Goal: Task Accomplishment & Management: Complete application form

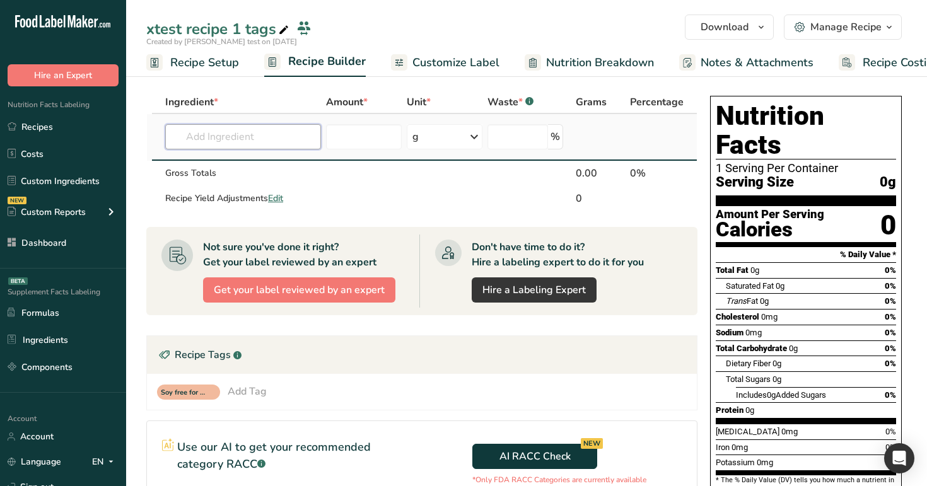
click at [231, 131] on input "text" at bounding box center [243, 136] width 156 height 25
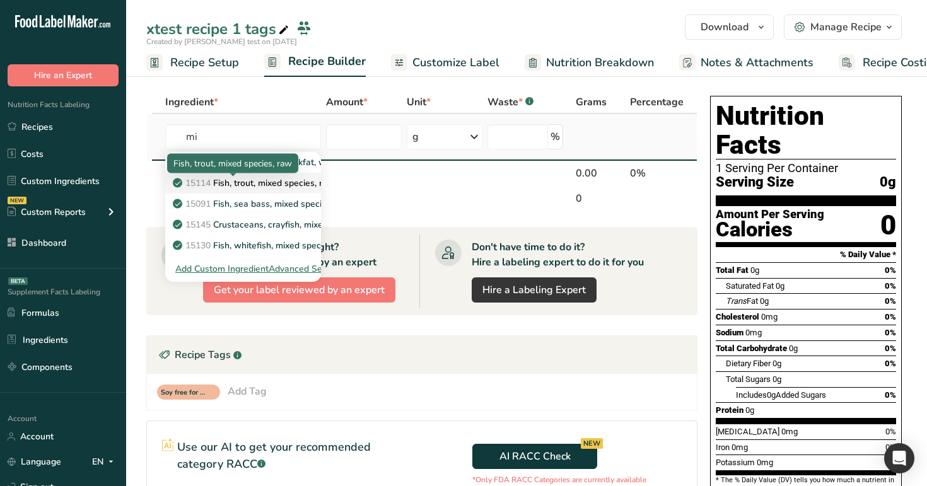
click at [248, 185] on p "15114 Fish, trout, mixed species, raw" at bounding box center [255, 183] width 160 height 13
type input "Fish, trout, mixed species, raw"
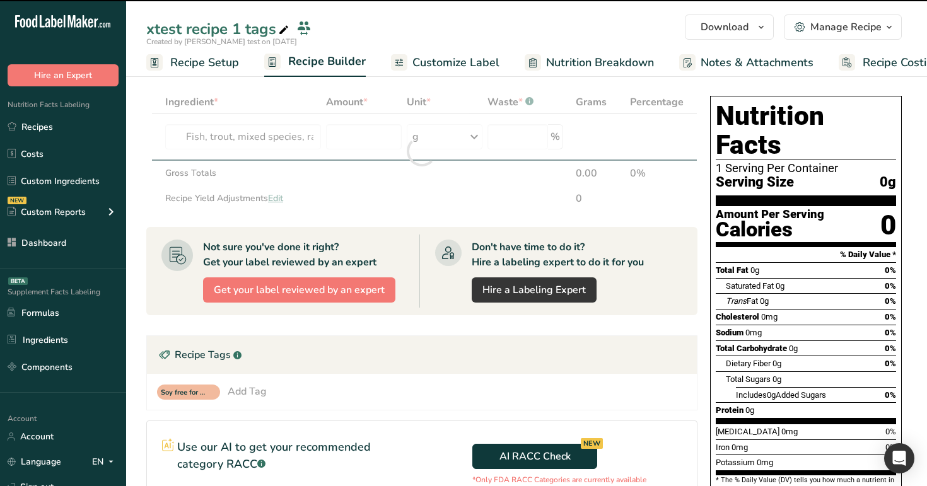
type input "0"
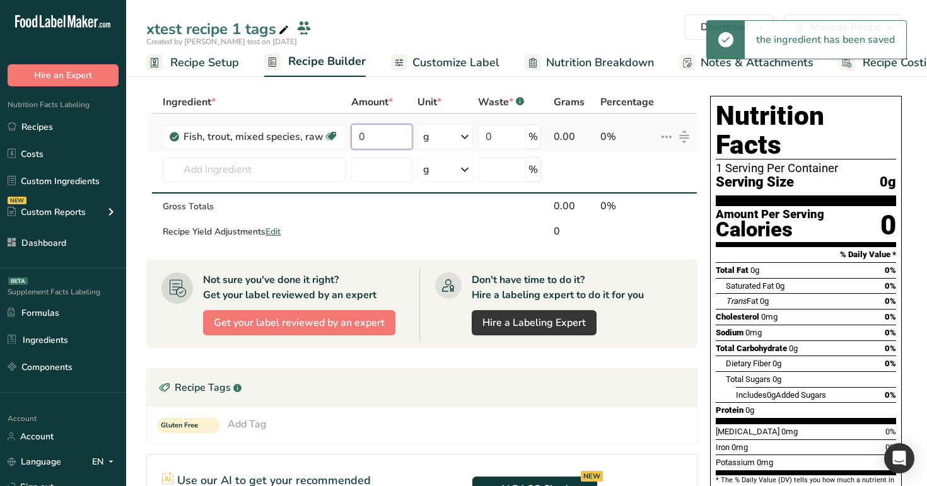
click at [378, 137] on input "0" at bounding box center [381, 136] width 61 height 25
type input "10"
click at [306, 174] on div "Ingredient * Amount * Unit * Waste * .a-a{fill:#347362;}.b-a{fill:#fff;} Grams …" at bounding box center [421, 168] width 551 height 154
click at [306, 174] on input "text" at bounding box center [255, 169] width 184 height 25
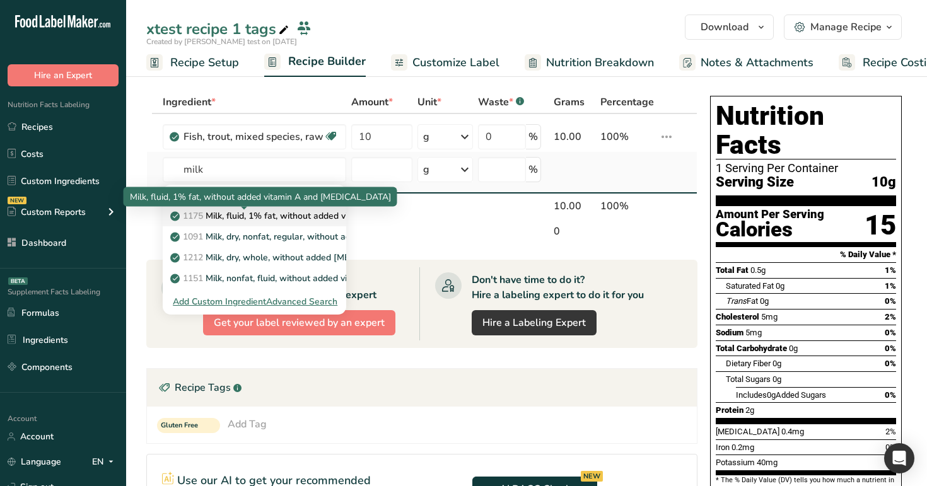
click at [270, 210] on p "1175 Milk, fluid, 1% fat, without added vitamin A and vitamin D" at bounding box center [323, 215] width 300 height 13
type input "Milk, fluid, 1% fat, without added vitamin A and vitamin D"
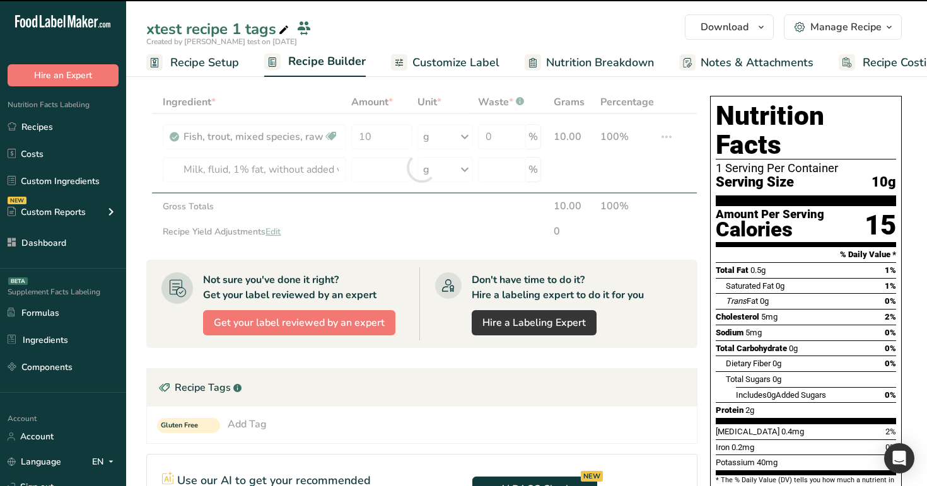
click at [376, 171] on div at bounding box center [421, 168] width 551 height 154
type input "0"
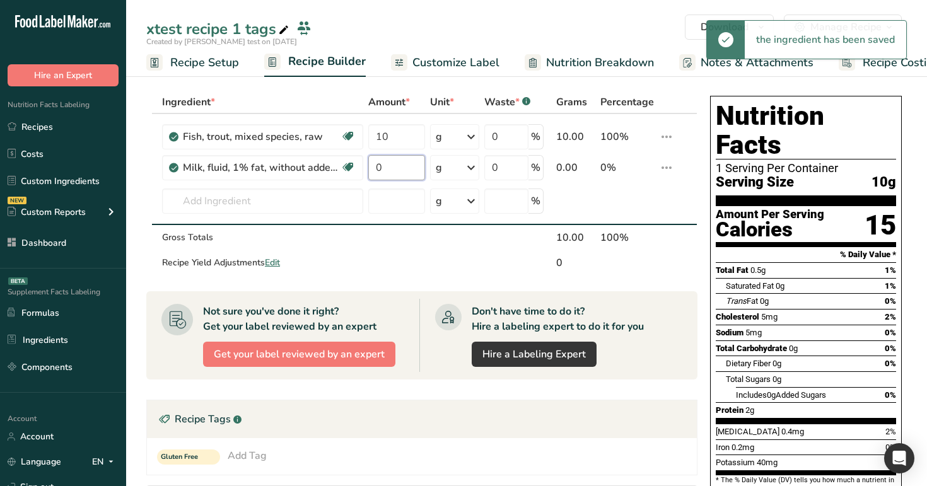
click at [376, 171] on input "0" at bounding box center [396, 167] width 57 height 25
type input "20"
click at [498, 25] on div "xtest recipe 1 tags" at bounding box center [526, 29] width 801 height 23
click at [449, 162] on div "g" at bounding box center [454, 167] width 49 height 25
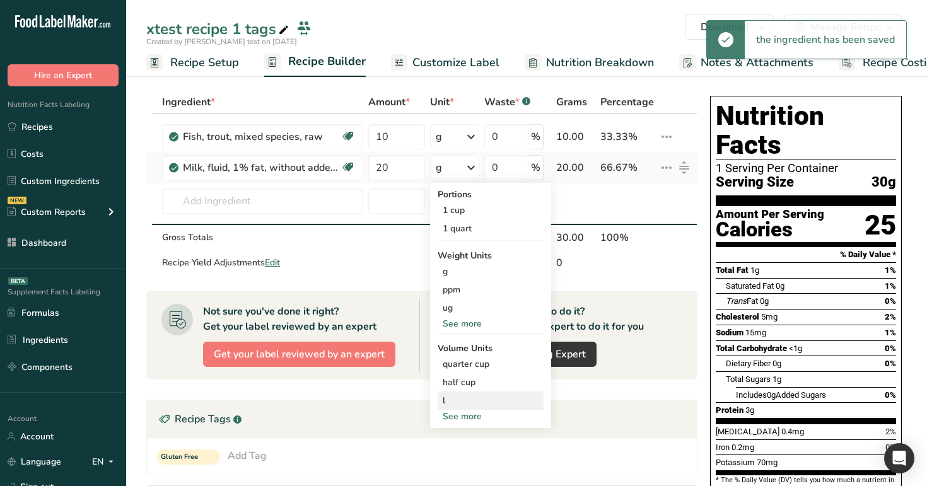
click at [488, 395] on div "l" at bounding box center [491, 400] width 96 height 13
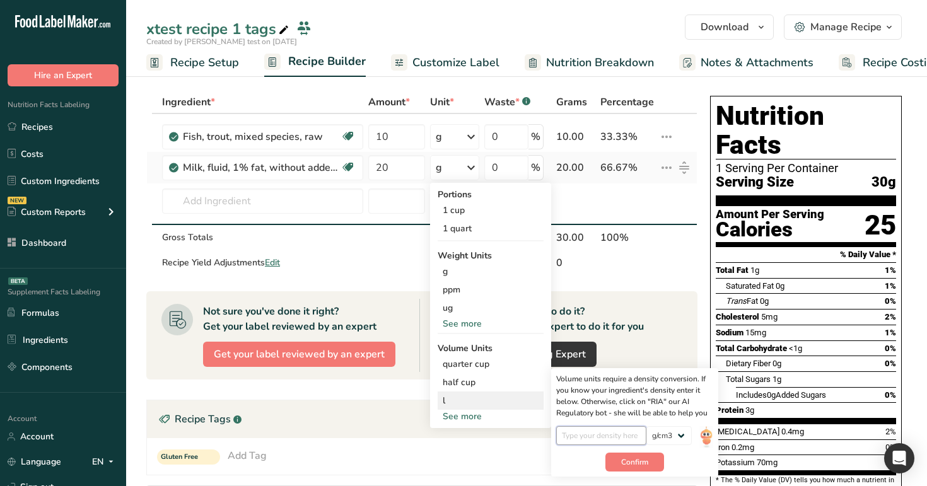
click at [613, 435] on input "number" at bounding box center [601, 435] width 90 height 19
type input "9"
type input "0.9"
click at [638, 465] on span "Confirm" at bounding box center [634, 462] width 27 height 11
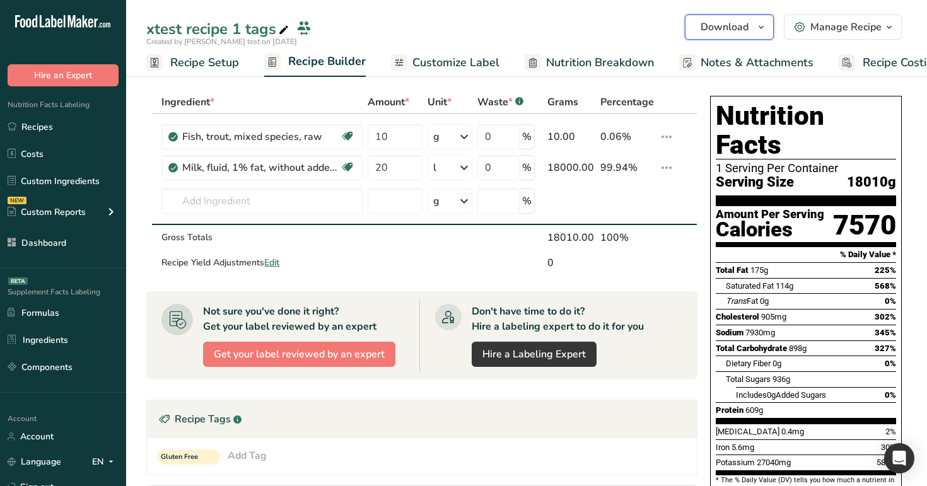
click at [744, 29] on span "Download" at bounding box center [725, 27] width 48 height 15
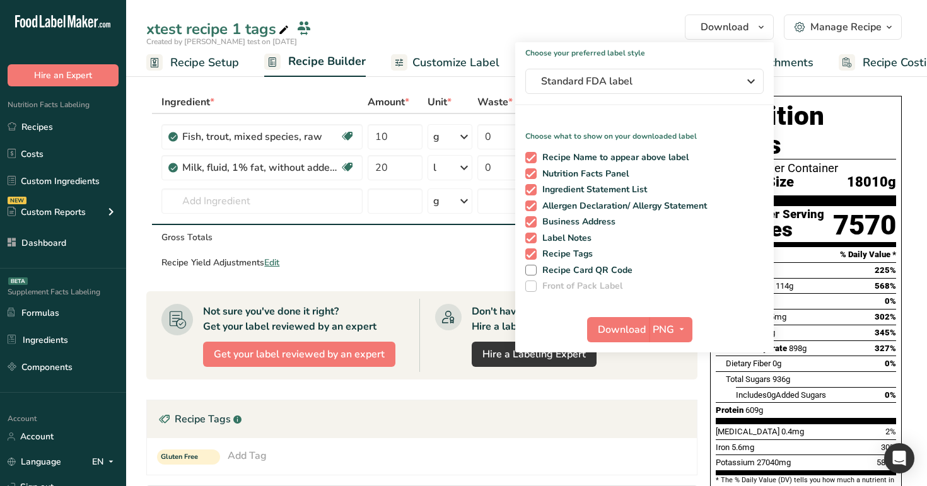
click at [816, 162] on div "1 Serving Per Container" at bounding box center [806, 168] width 180 height 13
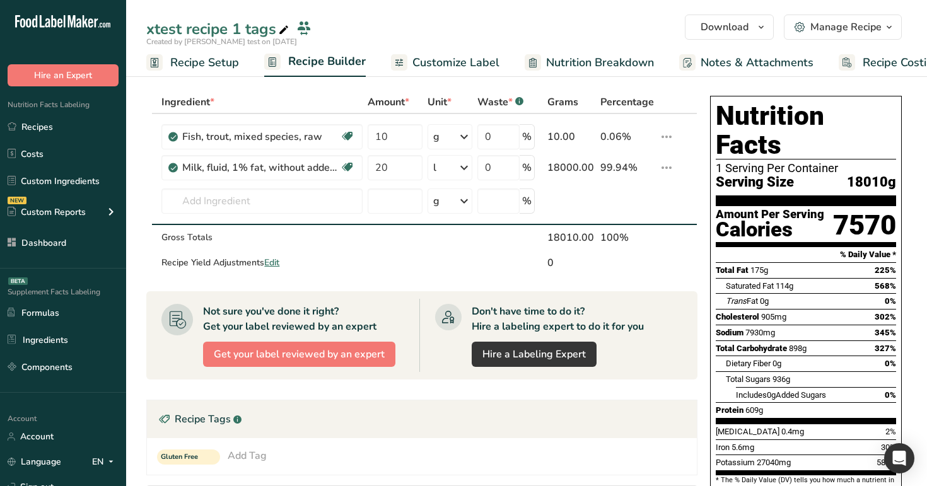
click at [464, 64] on span "Customize Label" at bounding box center [455, 62] width 87 height 17
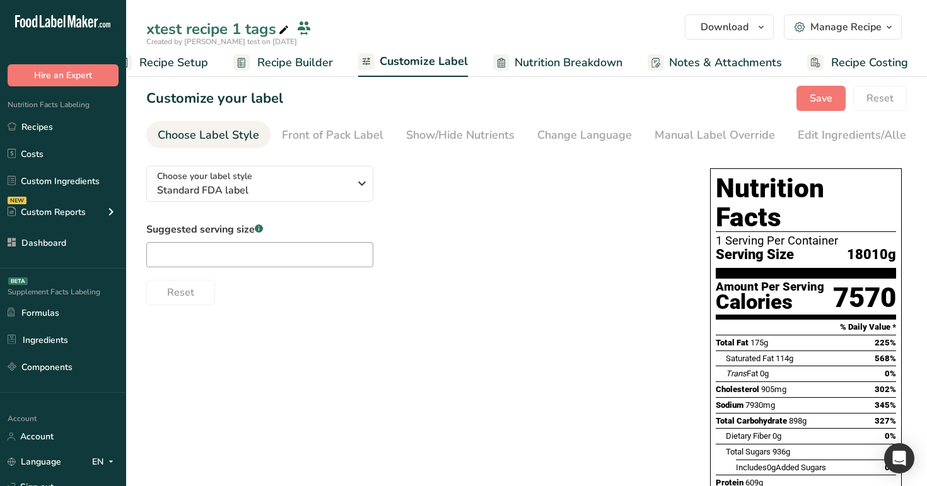
scroll to position [0, 32]
click at [291, 192] on span "Standard FDA label" at bounding box center [253, 190] width 192 height 15
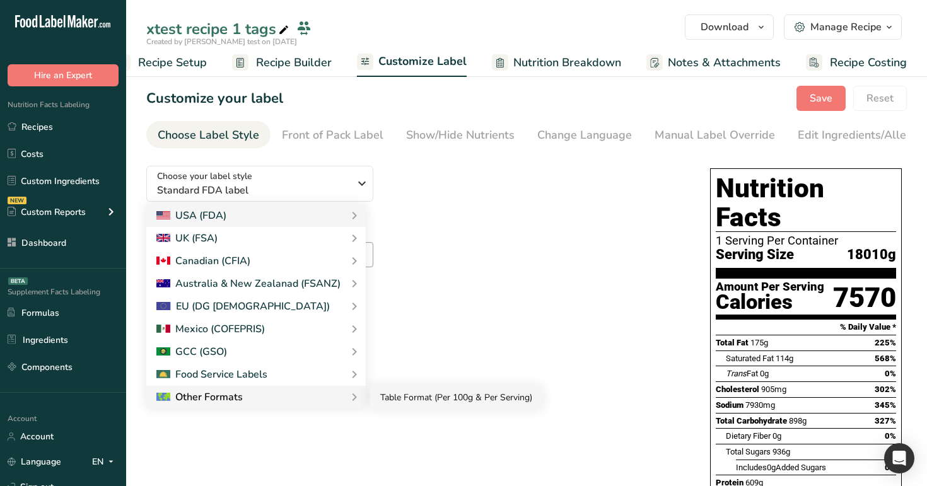
click at [414, 392] on link "Table Format (Per 100g & Per Serving)" at bounding box center [456, 397] width 172 height 23
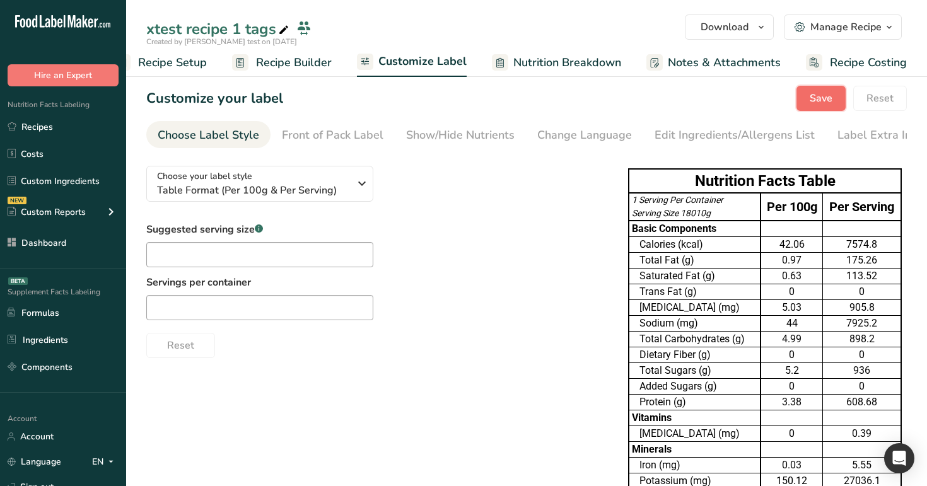
click at [827, 93] on span "Save" at bounding box center [821, 98] width 23 height 15
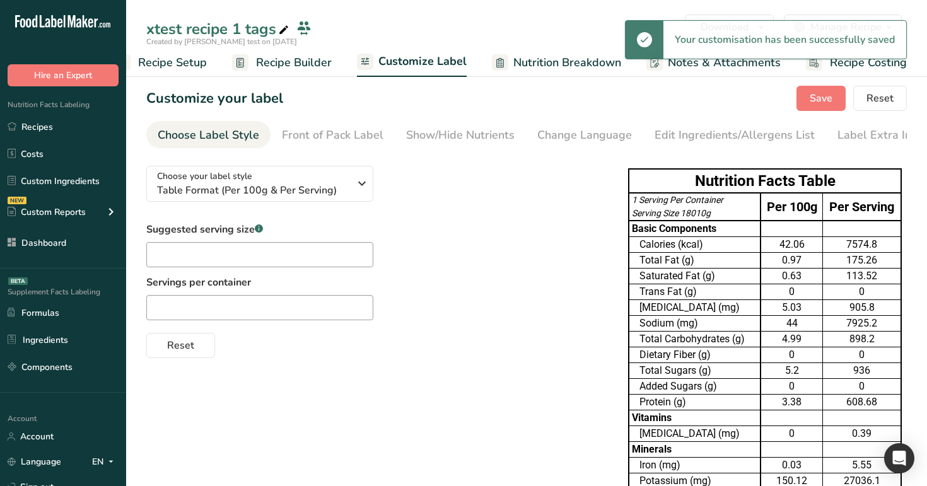
click at [284, 70] on span "Recipe Builder" at bounding box center [294, 62] width 76 height 17
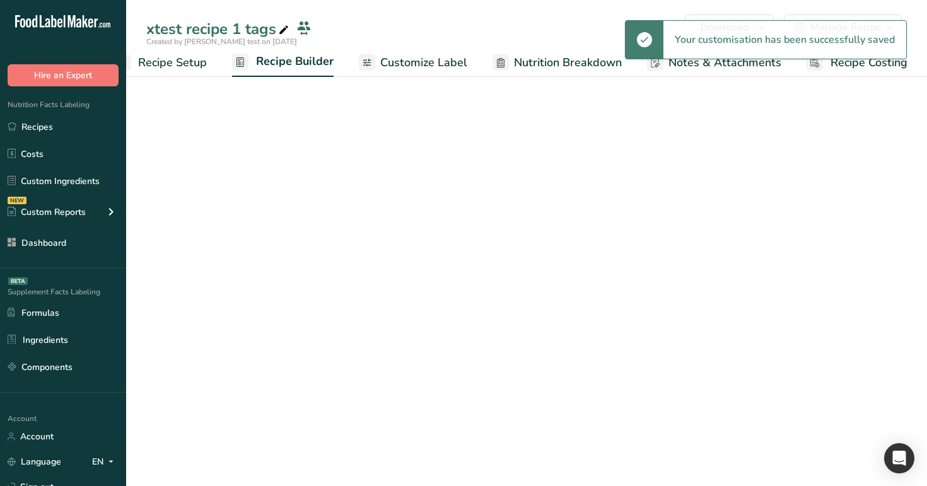
scroll to position [0, 32]
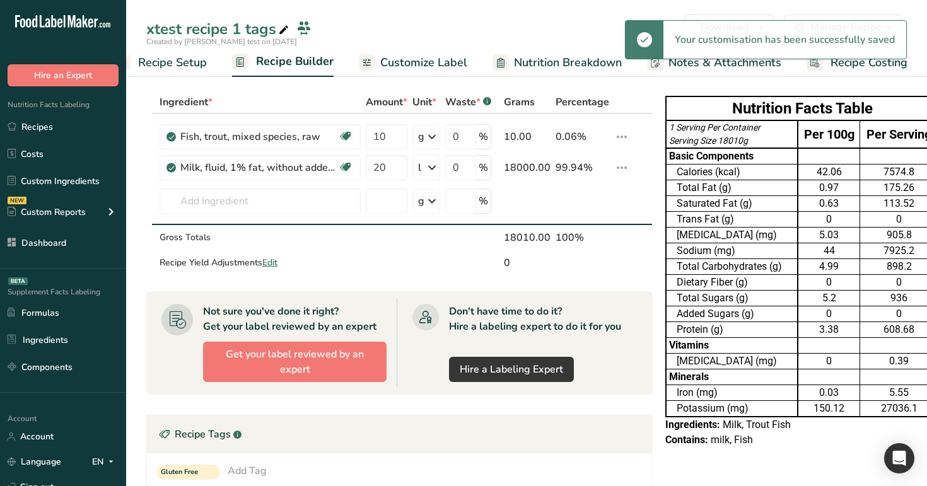
click at [748, 21] on div "Your customisation has been successfully saved" at bounding box center [784, 40] width 243 height 38
click at [754, 20] on button "Download" at bounding box center [729, 27] width 89 height 25
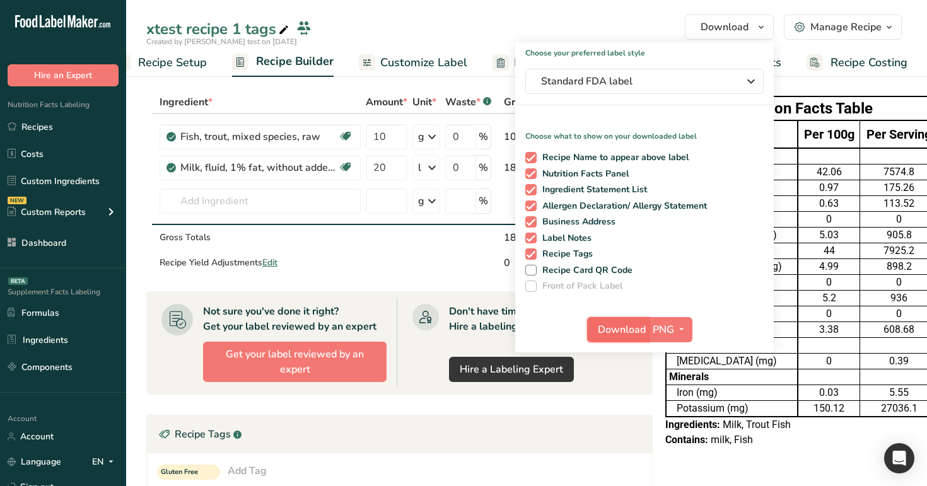
click at [631, 326] on span "Download" at bounding box center [622, 329] width 48 height 15
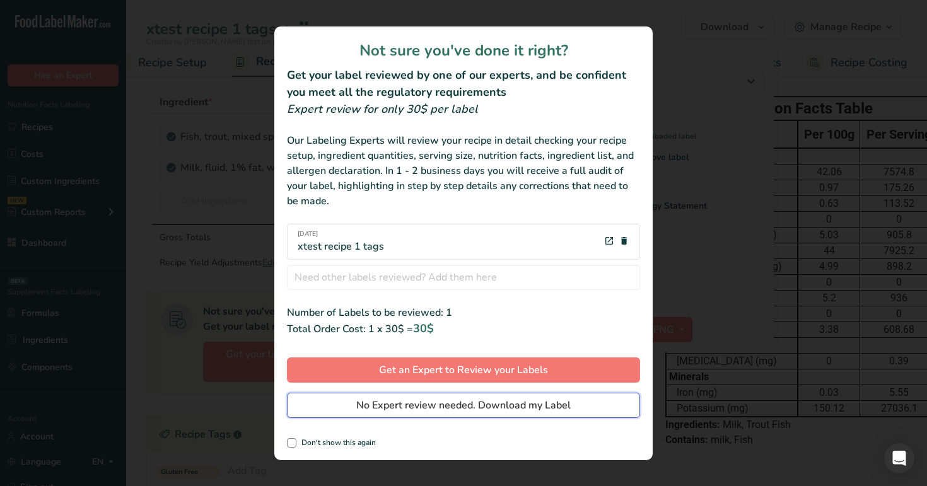
click at [519, 396] on button "No Expert review needed. Download my Label" at bounding box center [463, 405] width 353 height 25
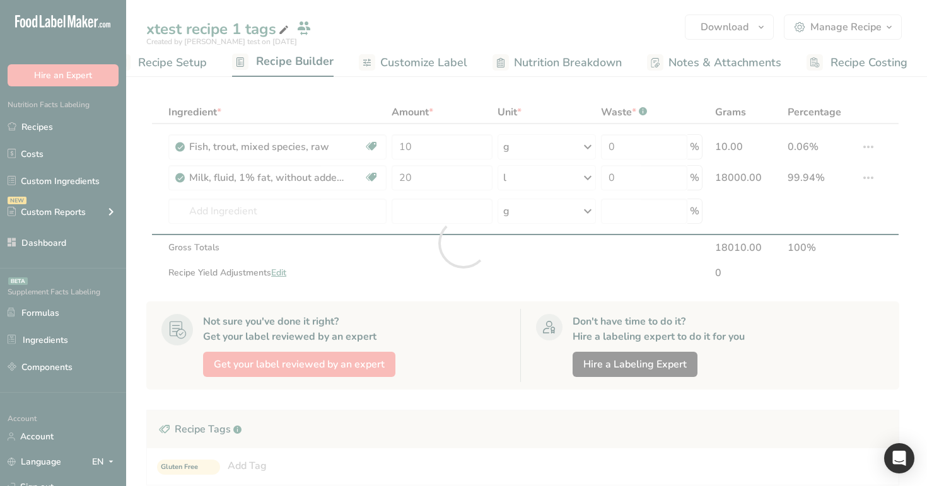
scroll to position [0, 0]
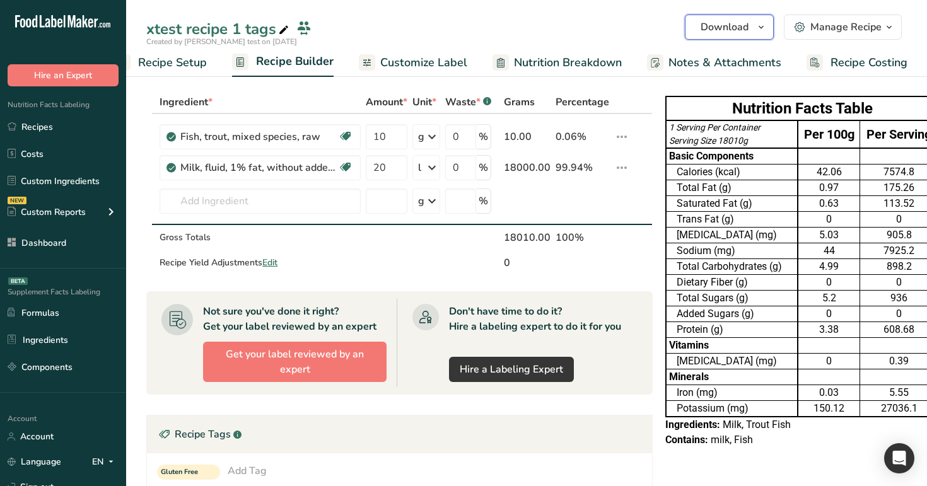
click at [747, 28] on span "Download" at bounding box center [725, 27] width 48 height 15
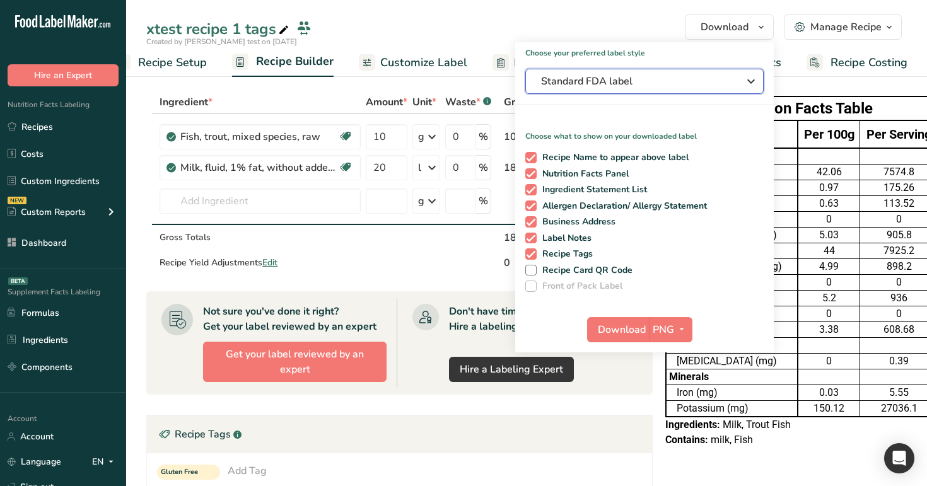
click at [680, 73] on button "Standard FDA label" at bounding box center [644, 81] width 238 height 25
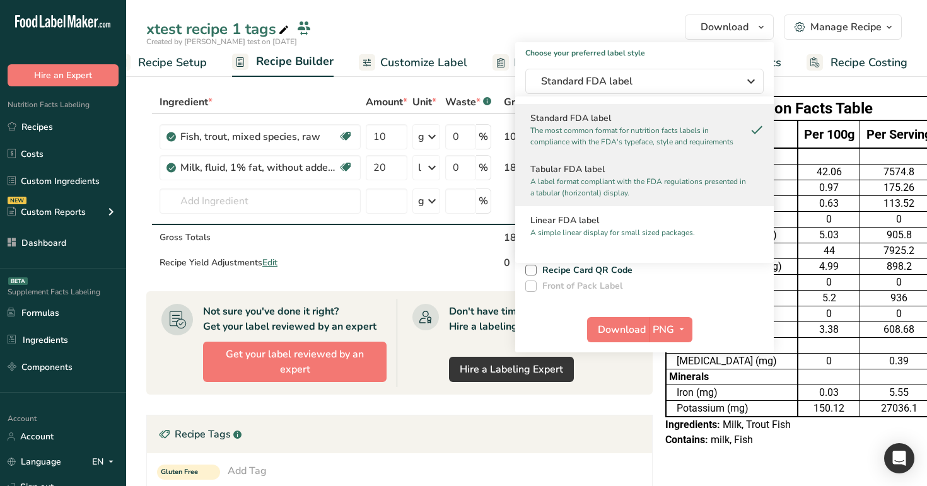
click at [658, 172] on h2 "Tabular FDA label" at bounding box center [644, 169] width 228 height 13
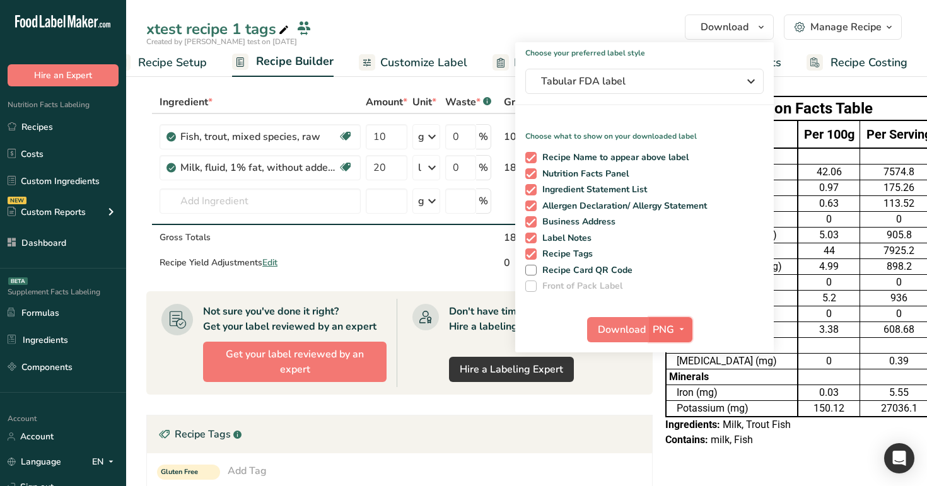
click at [664, 320] on button "PNG" at bounding box center [671, 329] width 44 height 25
click at [671, 380] on link "BMP" at bounding box center [672, 376] width 40 height 21
click at [587, 271] on span "Recipe Card QR Code" at bounding box center [585, 270] width 96 height 11
click at [534, 271] on input "Recipe Card QR Code" at bounding box center [529, 270] width 8 height 8
checkbox input "true"
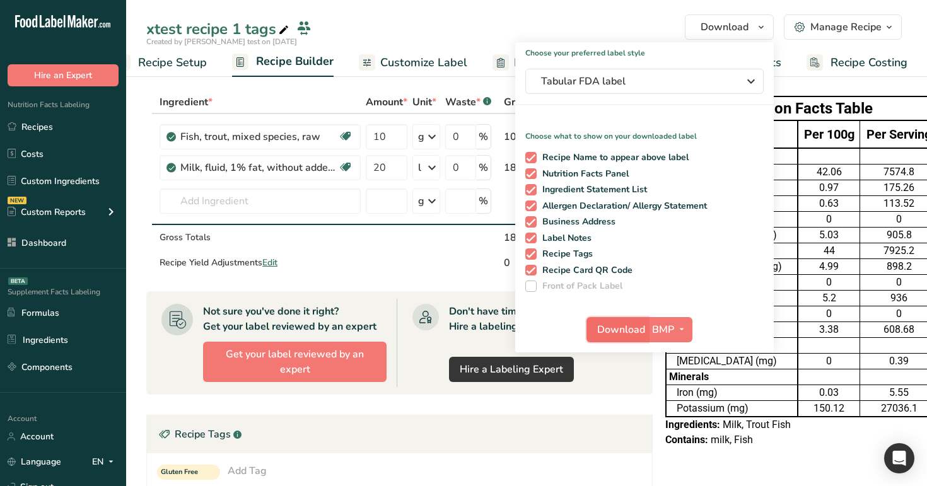
click at [614, 324] on span "Download" at bounding box center [621, 329] width 48 height 15
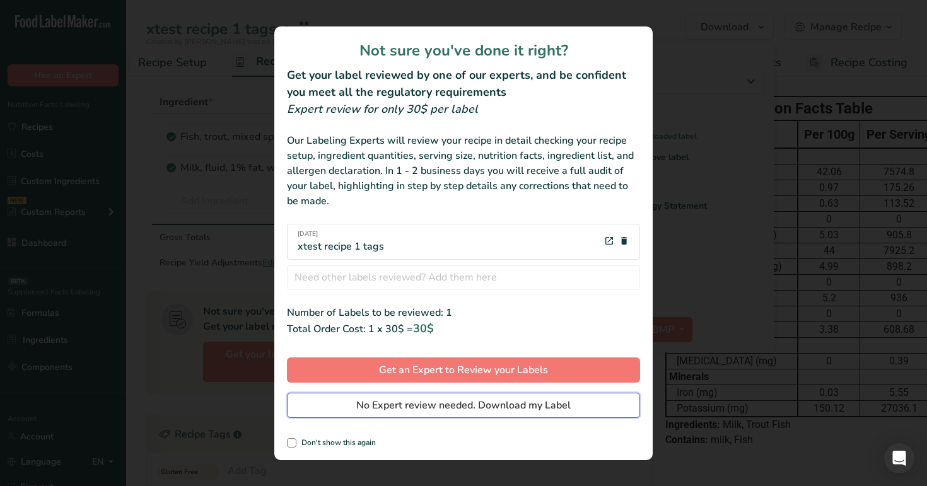
click at [501, 402] on span "No Expert review needed. Download my Label" at bounding box center [463, 405] width 214 height 15
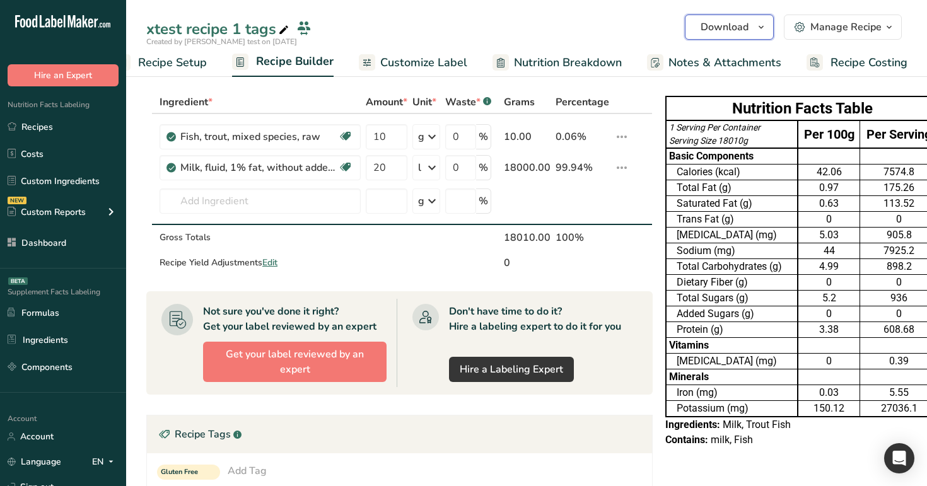
click at [750, 28] on button "Download" at bounding box center [729, 27] width 89 height 25
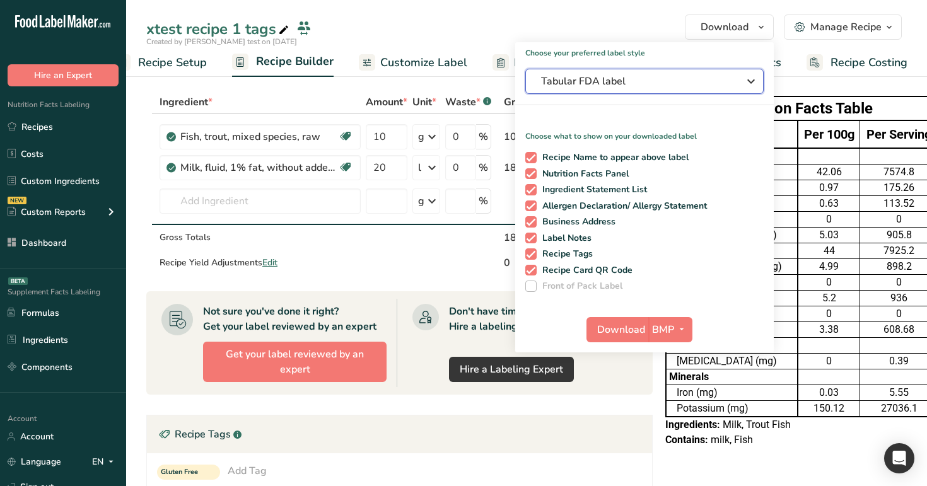
click at [671, 80] on span "Tabular FDA label" at bounding box center [635, 81] width 189 height 15
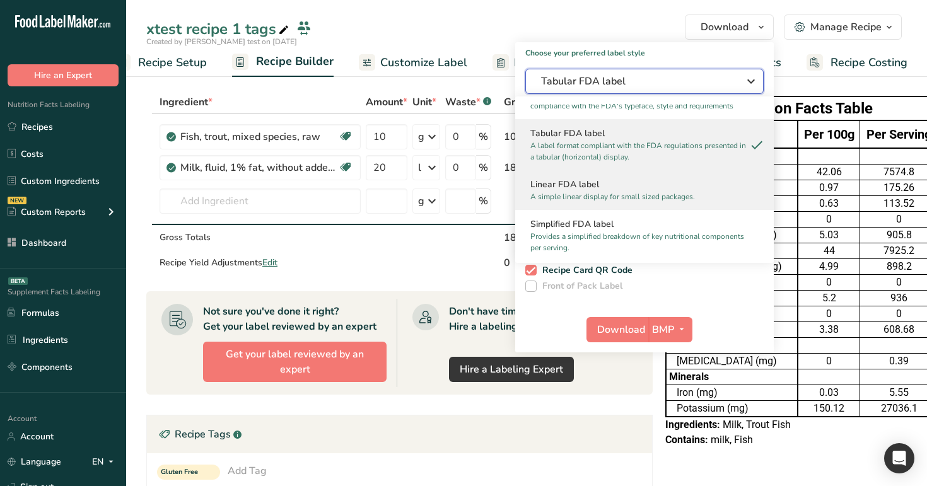
scroll to position [38, 0]
click at [650, 181] on h2 "Linear FDA label" at bounding box center [644, 182] width 228 height 13
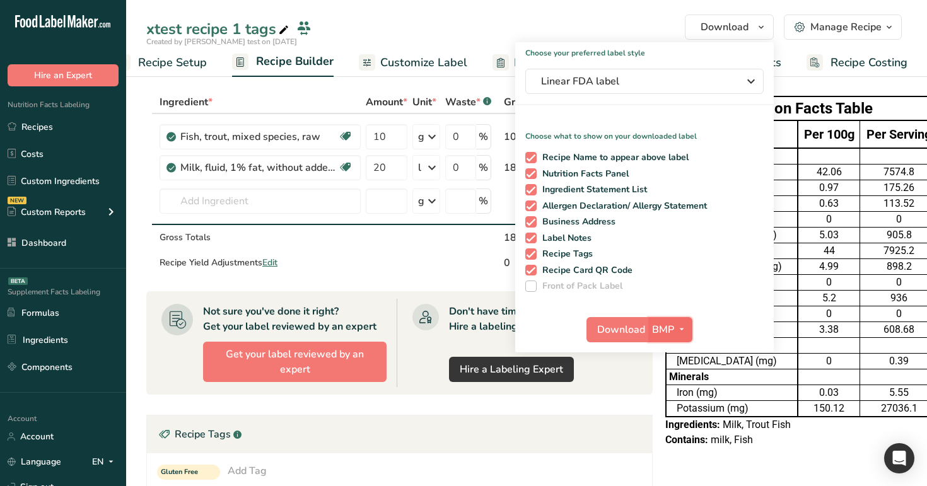
click at [670, 328] on span "BMP" at bounding box center [663, 329] width 22 height 15
click at [677, 395] on link "SVG" at bounding box center [672, 397] width 40 height 21
click at [626, 326] on span "Download" at bounding box center [622, 329] width 48 height 15
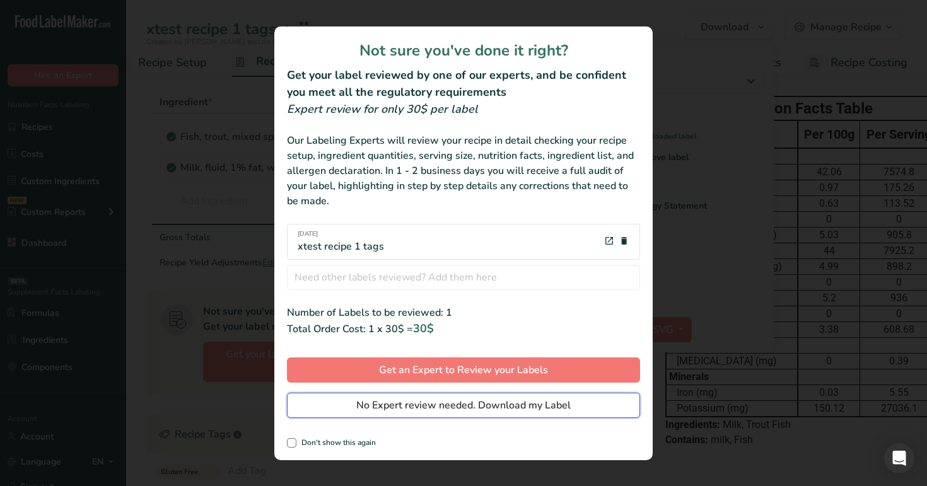
click at [542, 411] on span "No Expert review needed. Download my Label" at bounding box center [463, 405] width 214 height 15
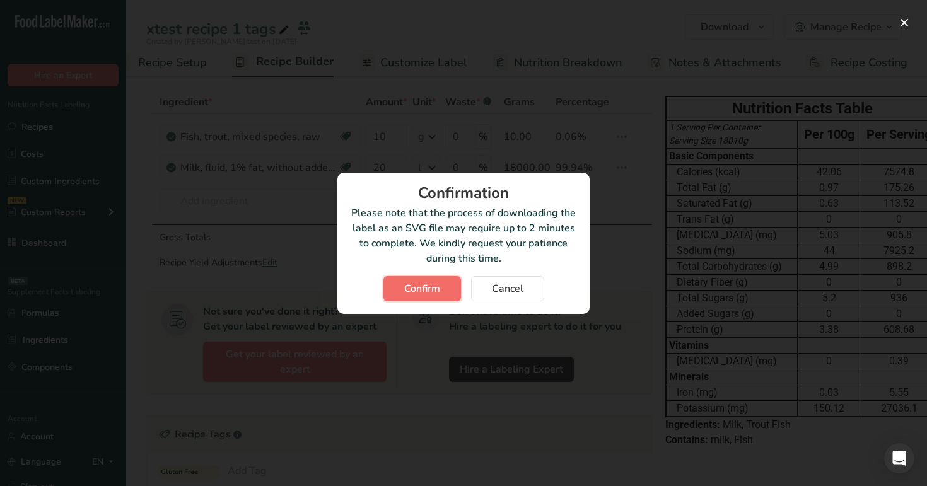
click at [435, 292] on span "Confirm" at bounding box center [422, 288] width 36 height 15
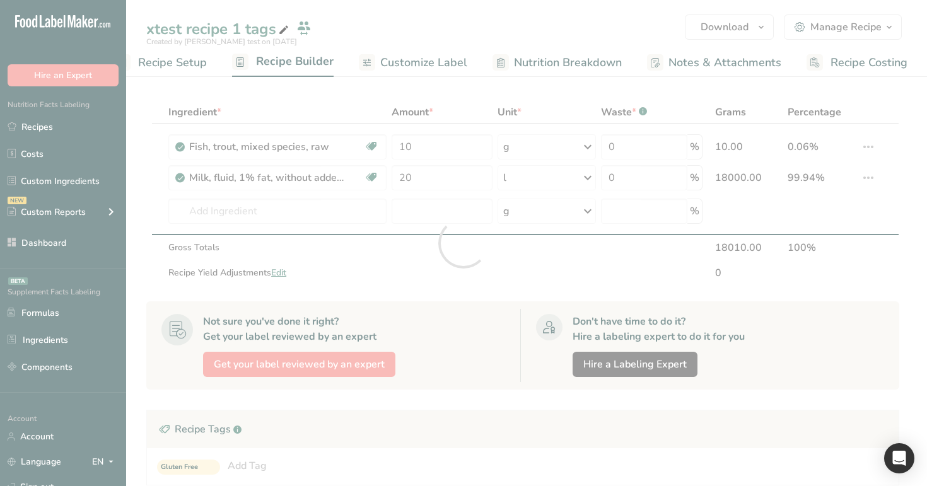
scroll to position [0, 0]
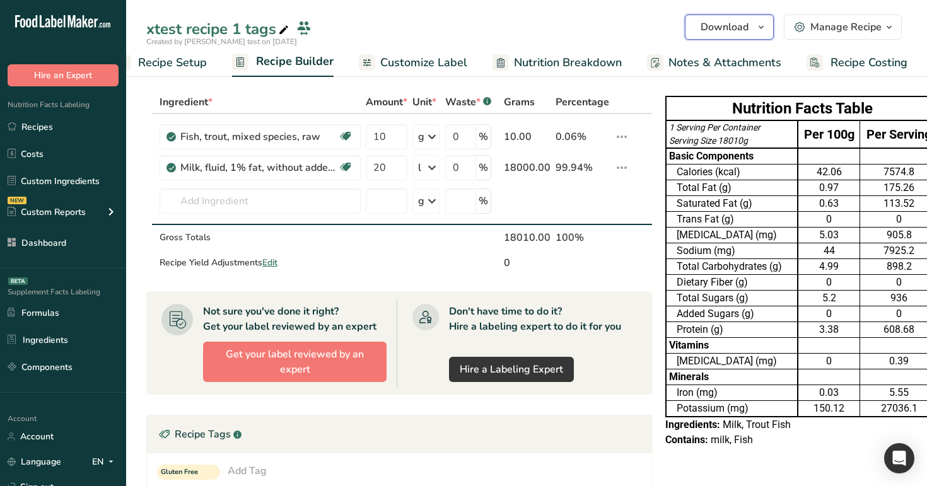
click at [750, 23] on button "Download" at bounding box center [729, 27] width 89 height 25
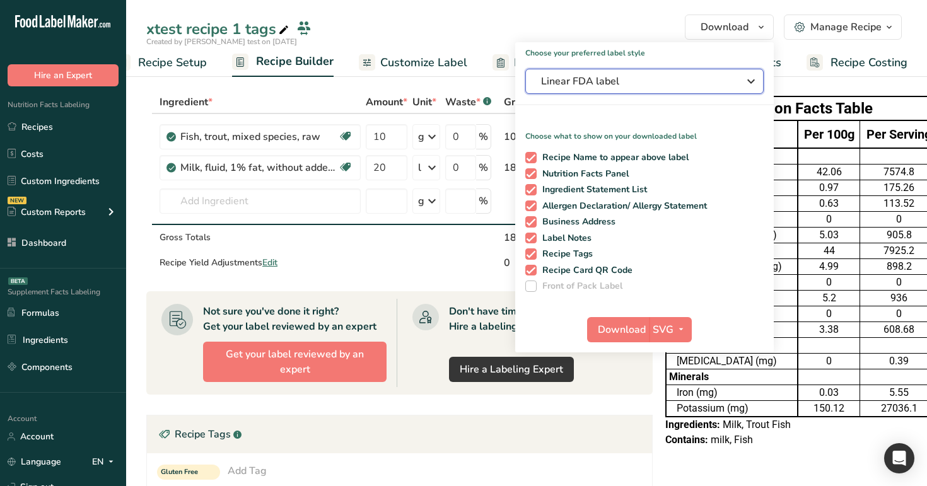
click at [663, 88] on span "Linear FDA label" at bounding box center [635, 81] width 189 height 15
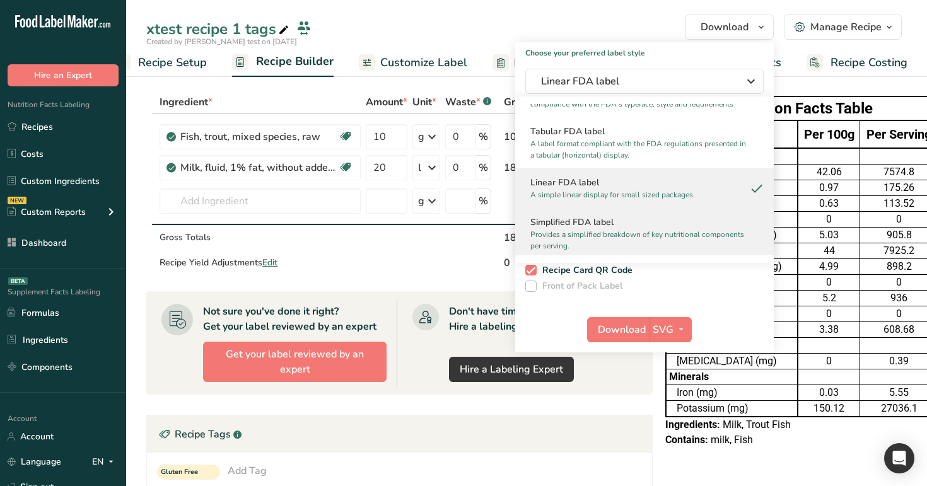
click at [667, 226] on h2 "Simplified FDA label" at bounding box center [644, 222] width 228 height 13
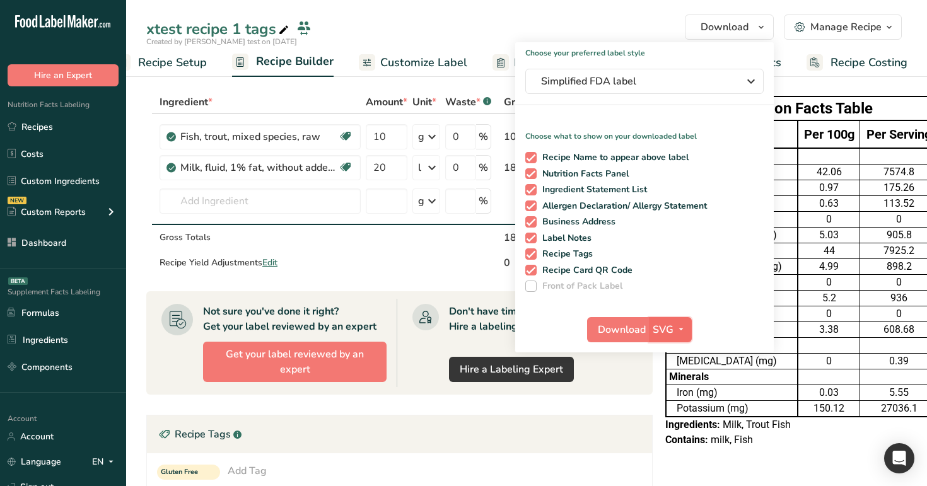
click at [665, 332] on span "SVG" at bounding box center [663, 329] width 21 height 15
click at [671, 433] on link "TXT" at bounding box center [671, 438] width 40 height 21
click at [624, 330] on span "Download" at bounding box center [622, 329] width 48 height 15
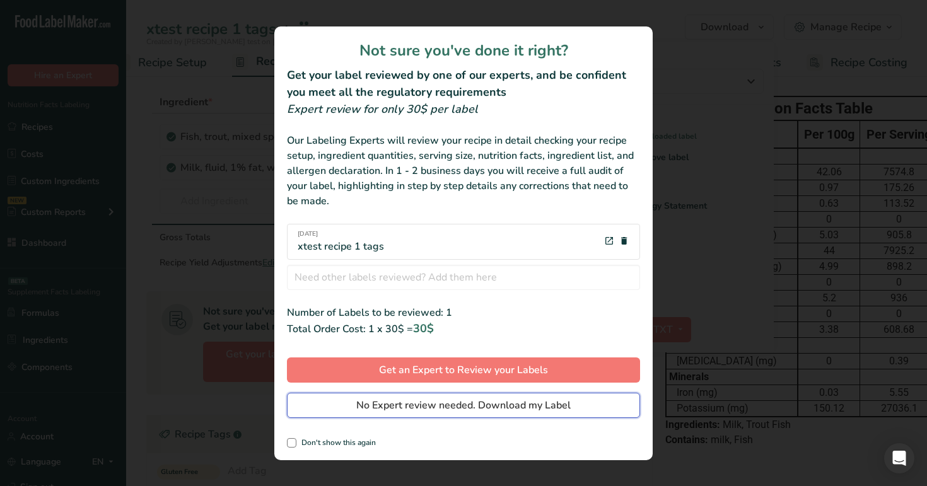
click at [541, 409] on span "No Expert review needed. Download my Label" at bounding box center [463, 405] width 214 height 15
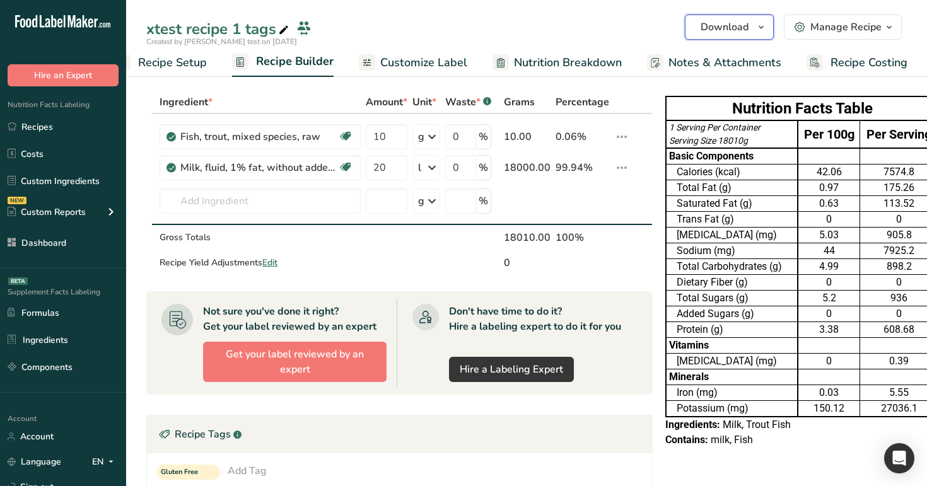
click at [738, 26] on span "Download" at bounding box center [725, 27] width 48 height 15
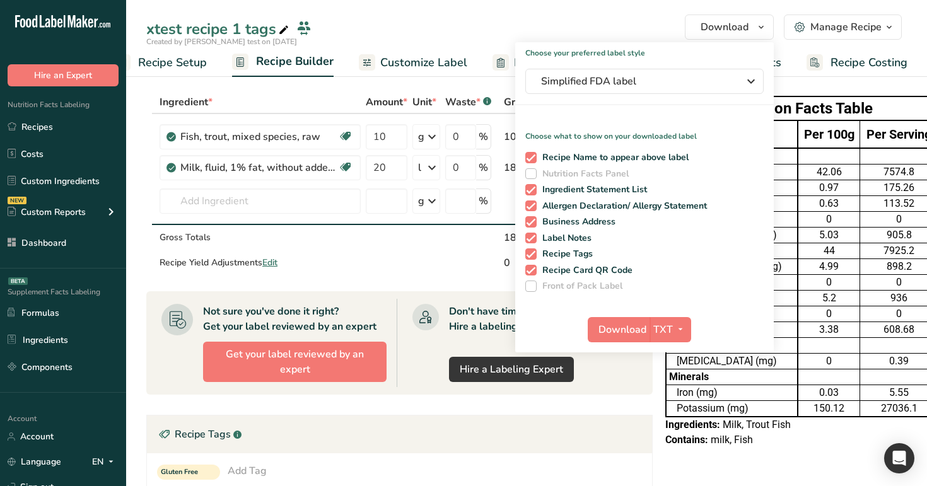
click at [667, 315] on div "Download TXT PNG BMP SVG PDF TXT" at bounding box center [644, 332] width 259 height 40
click at [669, 325] on span "TXT" at bounding box center [663, 329] width 20 height 15
click at [674, 420] on link "PDF" at bounding box center [671, 417] width 40 height 21
click at [589, 178] on span "Nutrition Facts Panel" at bounding box center [583, 173] width 93 height 11
click at [534, 178] on input "Nutrition Facts Panel" at bounding box center [529, 174] width 8 height 8
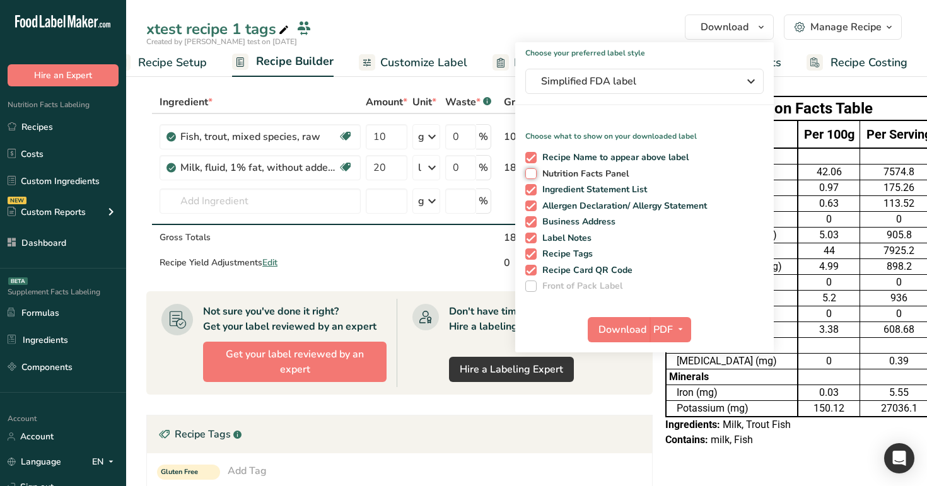
checkbox input "true"
click at [647, 84] on span "Simplified FDA label" at bounding box center [635, 81] width 189 height 15
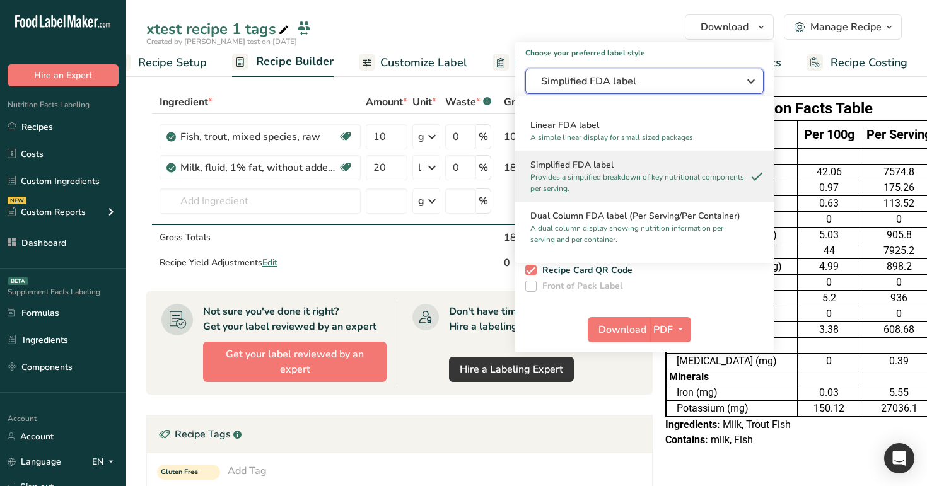
scroll to position [118, 0]
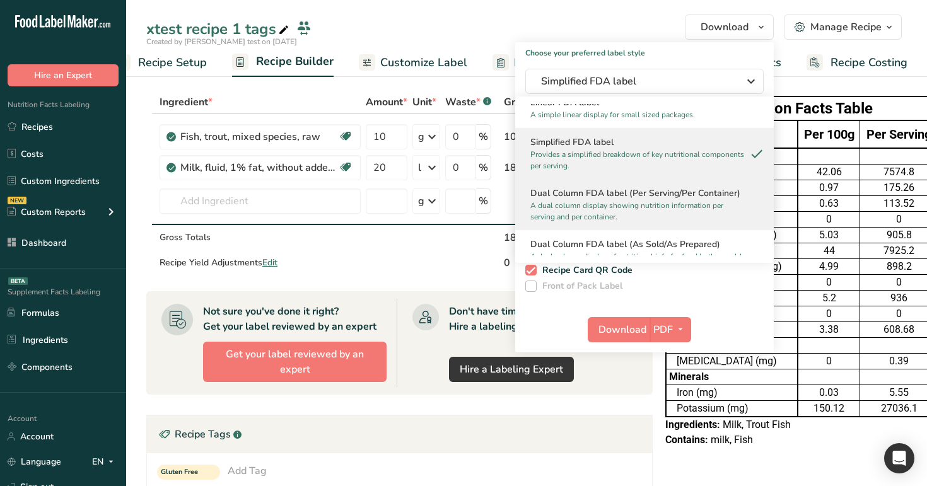
click at [648, 204] on p "A dual column display showing nutrition information per serving and per contain…" at bounding box center [638, 211] width 217 height 23
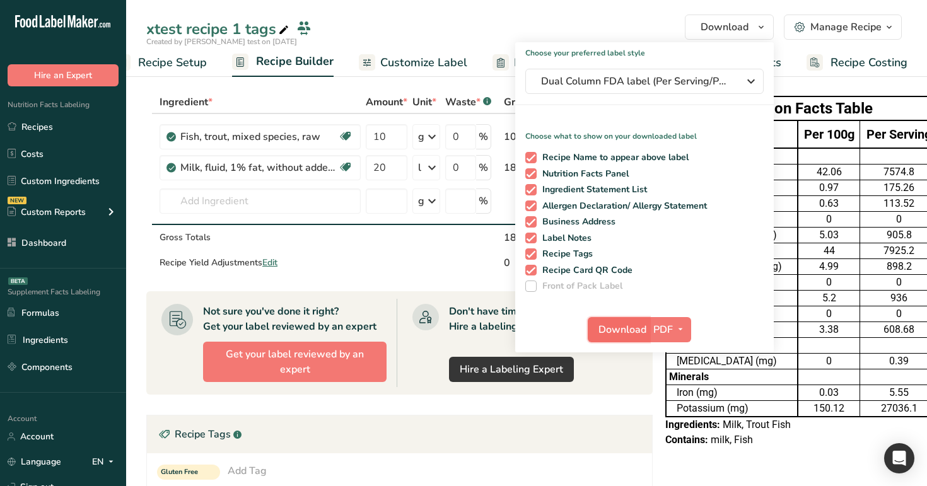
click at [629, 328] on span "Download" at bounding box center [622, 329] width 48 height 15
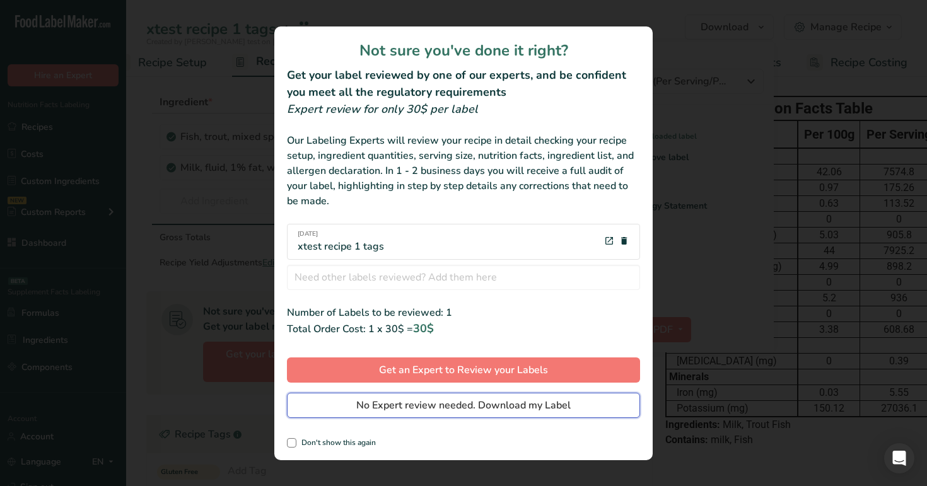
click at [574, 411] on button "No Expert review needed. Download my Label" at bounding box center [463, 405] width 353 height 25
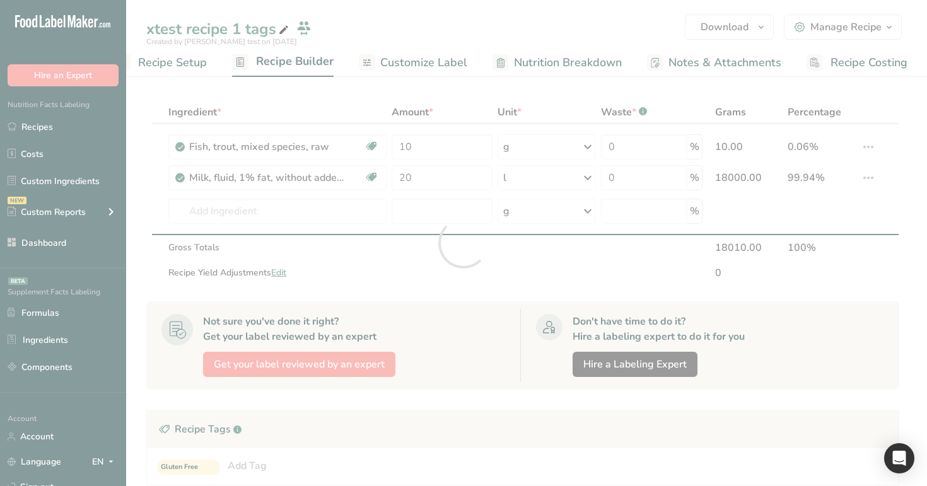
scroll to position [0, 0]
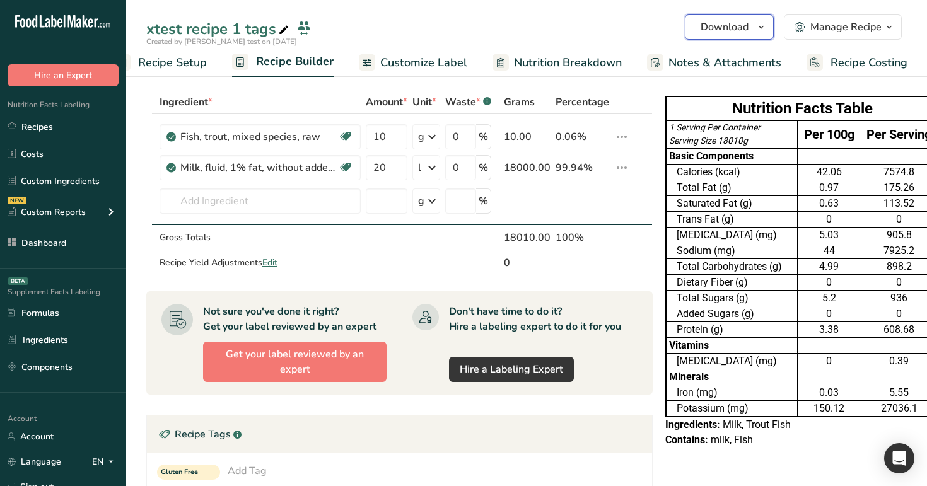
click at [732, 25] on span "Download" at bounding box center [725, 27] width 48 height 15
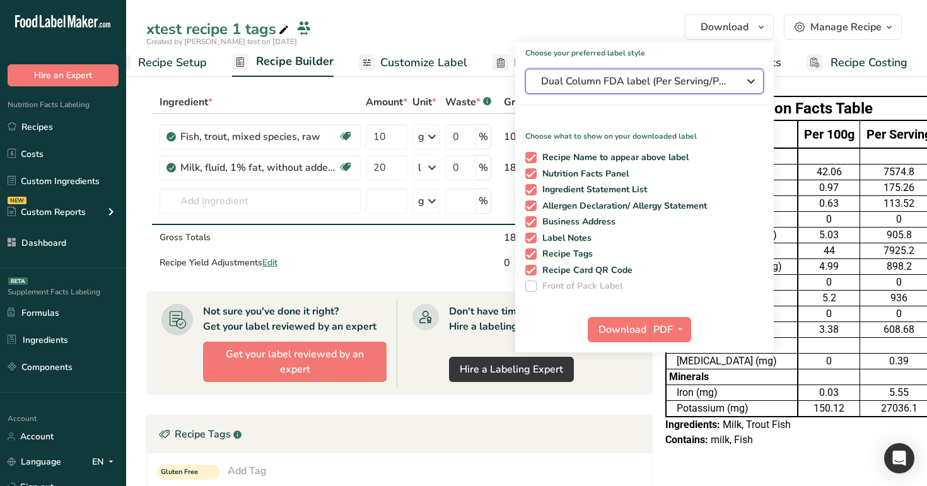
click at [616, 83] on span "Dual Column FDA label (Per Serving/Per Container)" at bounding box center [635, 81] width 189 height 15
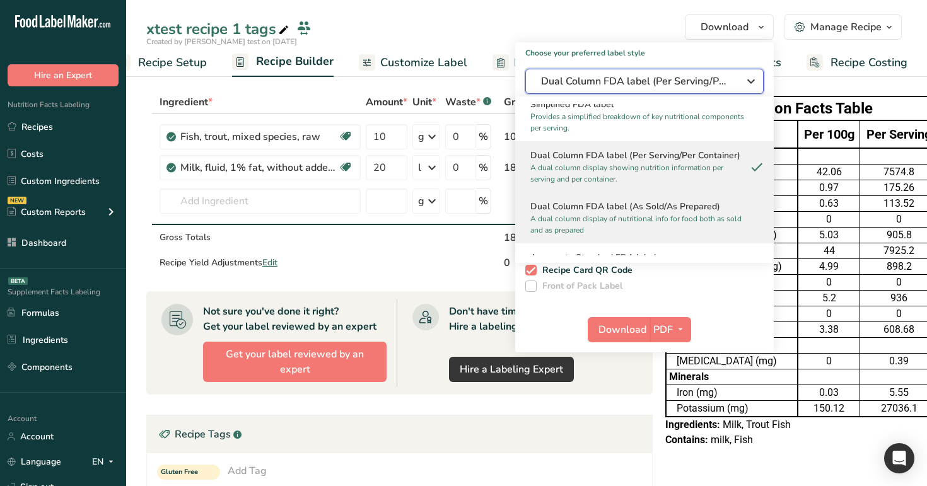
scroll to position [158, 0]
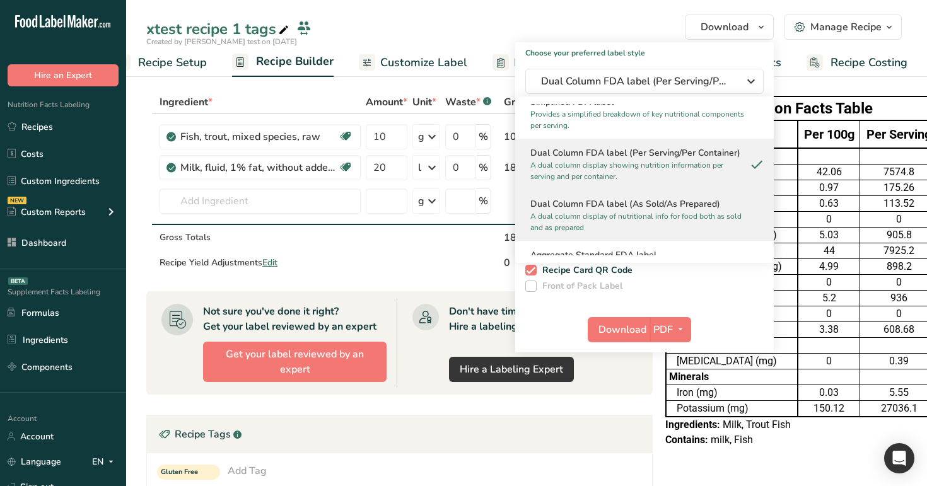
click at [639, 219] on p "A dual column display of nutritional info for food both as sold and as prepared" at bounding box center [638, 222] width 217 height 23
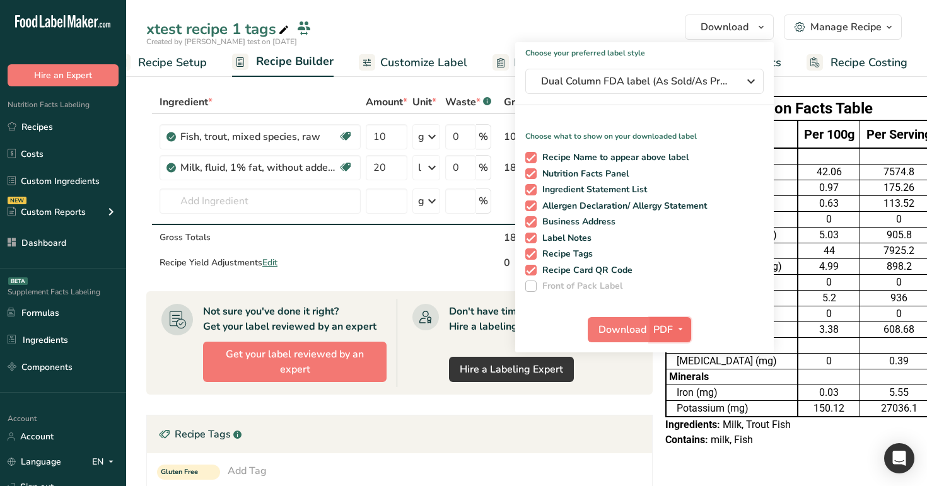
click at [675, 329] on span "button" at bounding box center [680, 329] width 15 height 15
click at [676, 361] on link "PNG" at bounding box center [671, 355] width 40 height 21
click at [592, 120] on p "Choose what to show on your downloaded label" at bounding box center [644, 130] width 259 height 21
click at [624, 325] on span "Download" at bounding box center [622, 329] width 48 height 15
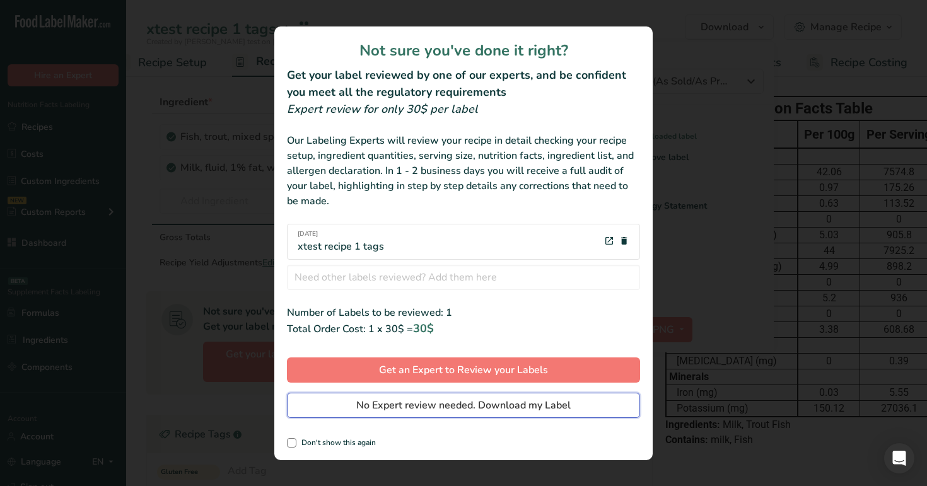
click at [569, 403] on span "No Expert review needed. Download my Label" at bounding box center [463, 405] width 214 height 15
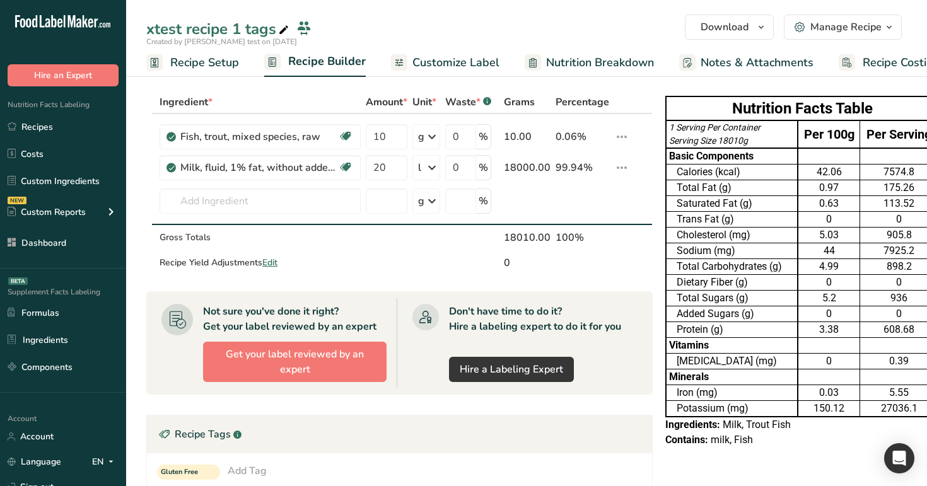
scroll to position [0, 32]
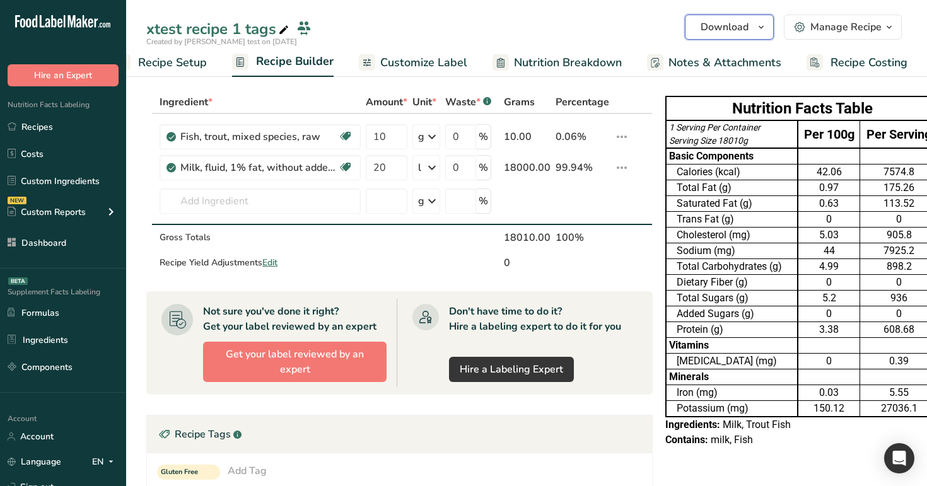
click at [745, 34] on span "Download" at bounding box center [725, 27] width 48 height 15
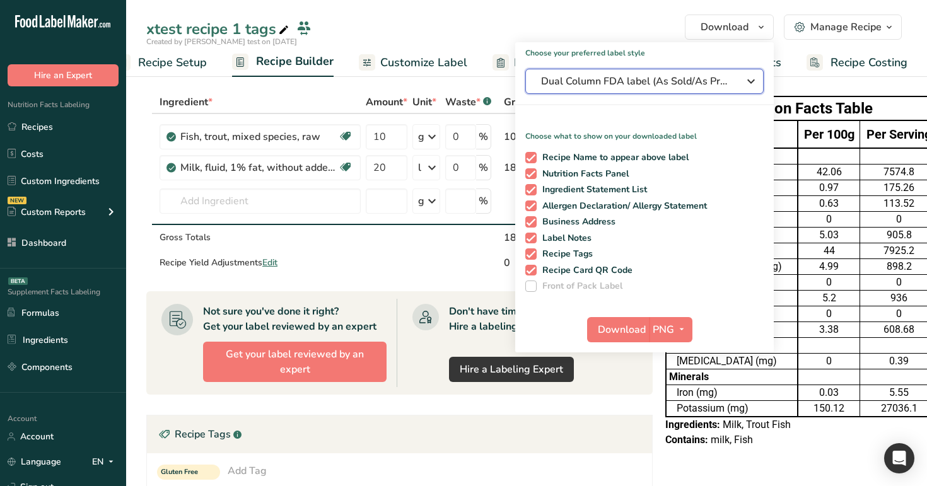
click at [668, 88] on span "Dual Column FDA label (As Sold/As Prepared)" at bounding box center [635, 81] width 189 height 15
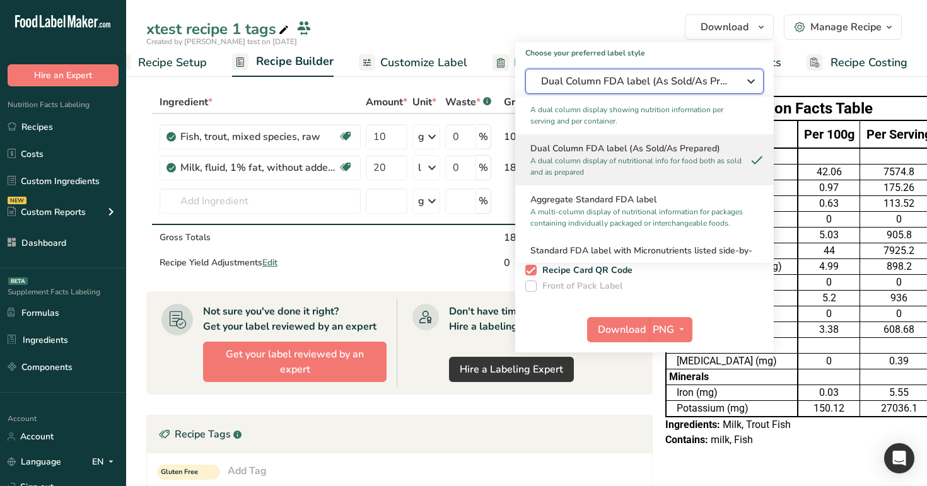
scroll to position [230, 0]
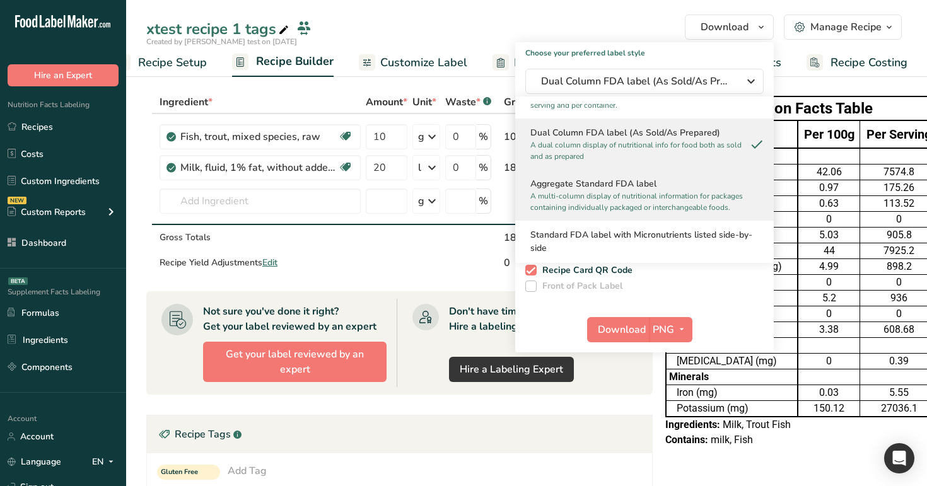
click at [651, 202] on p "A multi-column display of nutritional information for packages containing indiv…" at bounding box center [638, 201] width 217 height 23
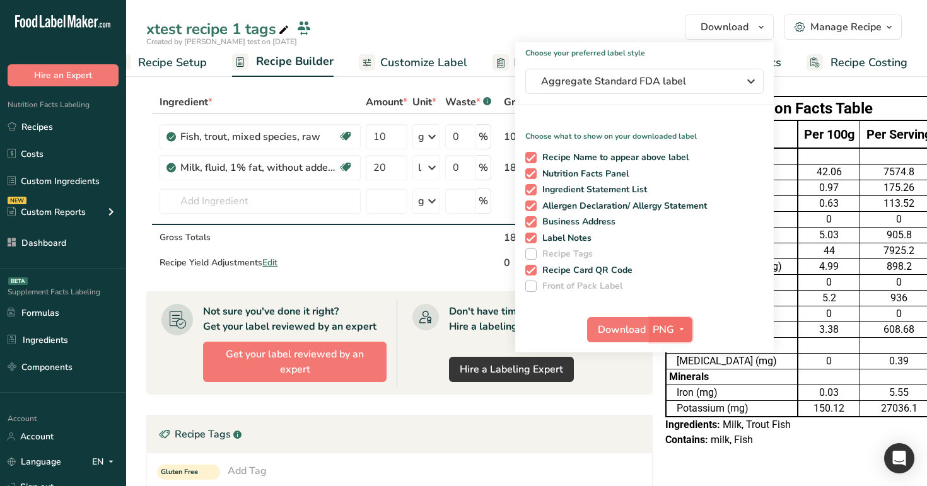
click at [668, 330] on span "PNG" at bounding box center [663, 329] width 21 height 15
click at [671, 357] on link "PNG" at bounding box center [672, 355] width 40 height 21
click at [629, 329] on span "Download" at bounding box center [622, 329] width 48 height 15
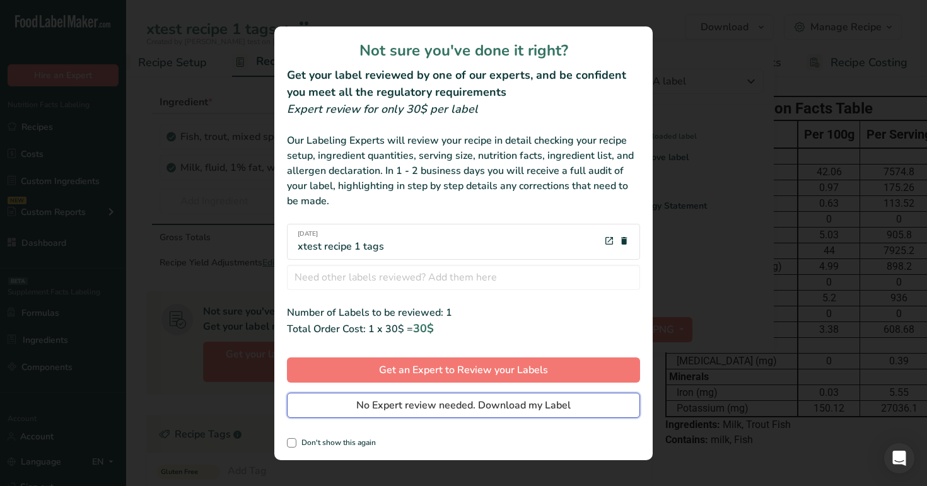
click at [596, 401] on button "No Expert review needed. Download my Label" at bounding box center [463, 405] width 353 height 25
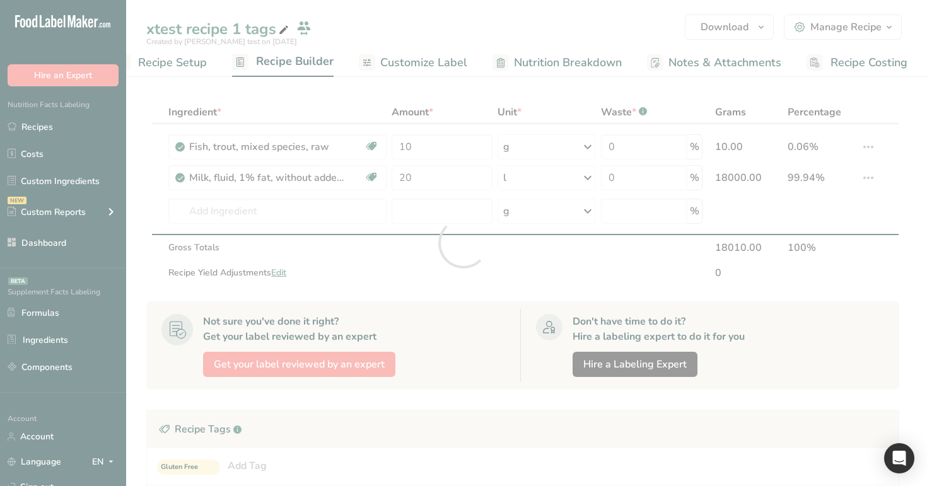
scroll to position [0, 0]
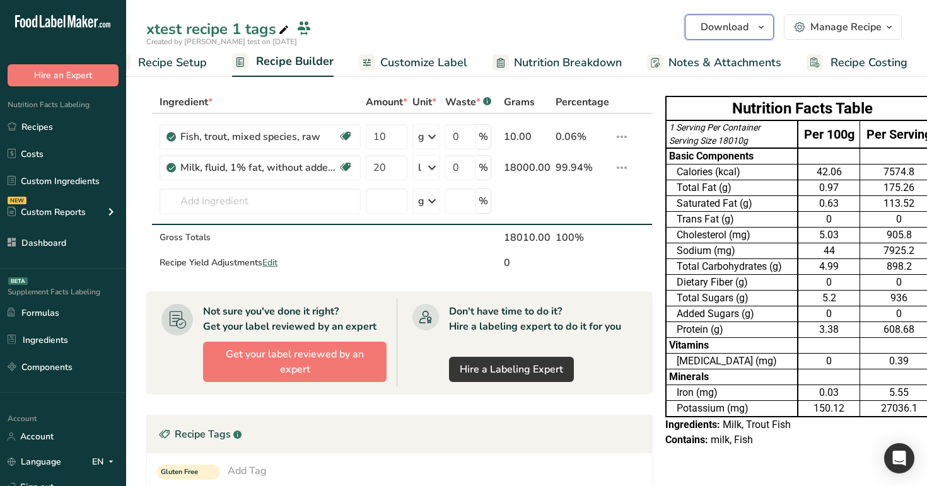
click at [756, 26] on span "button" at bounding box center [761, 27] width 15 height 15
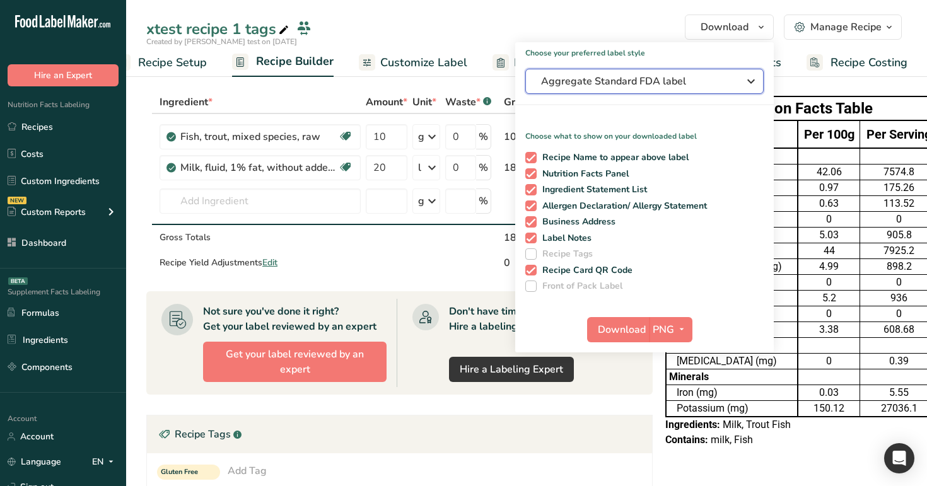
click at [694, 92] on button "Aggregate Standard FDA label" at bounding box center [644, 81] width 238 height 25
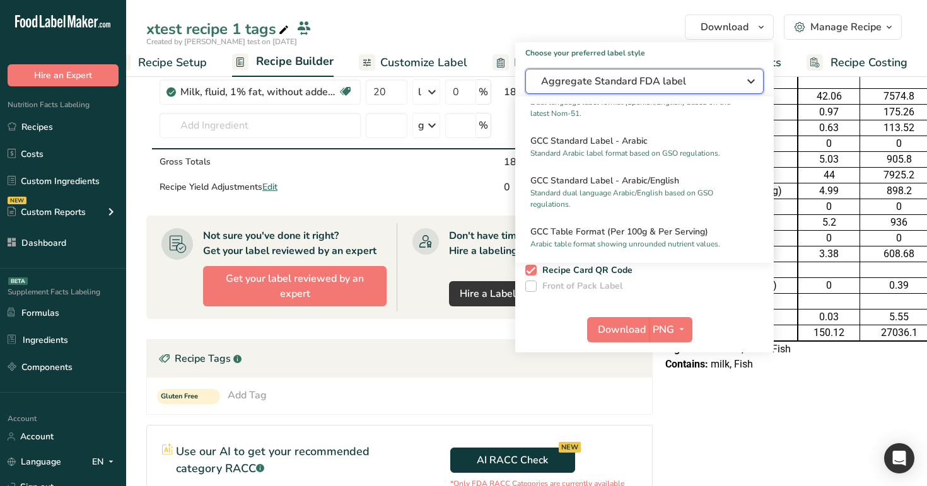
scroll to position [937, 0]
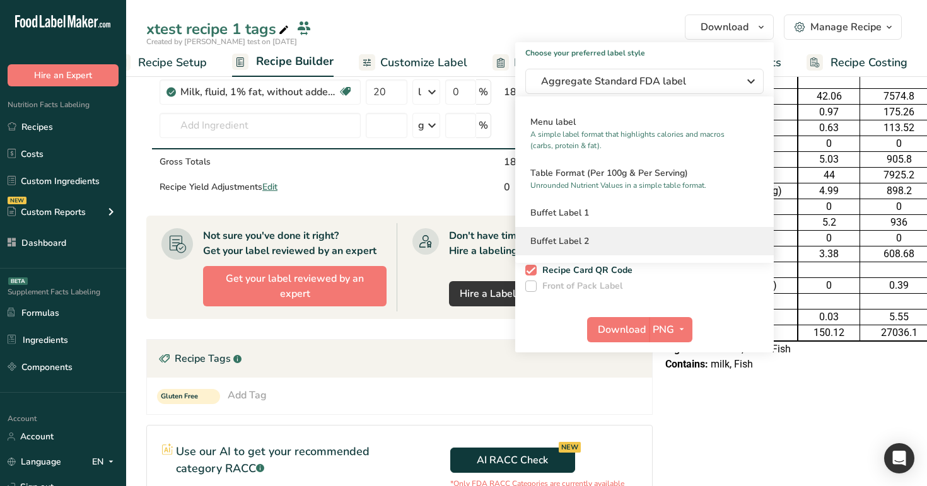
click at [656, 245] on h2 "Buffet Label 2" at bounding box center [644, 241] width 228 height 13
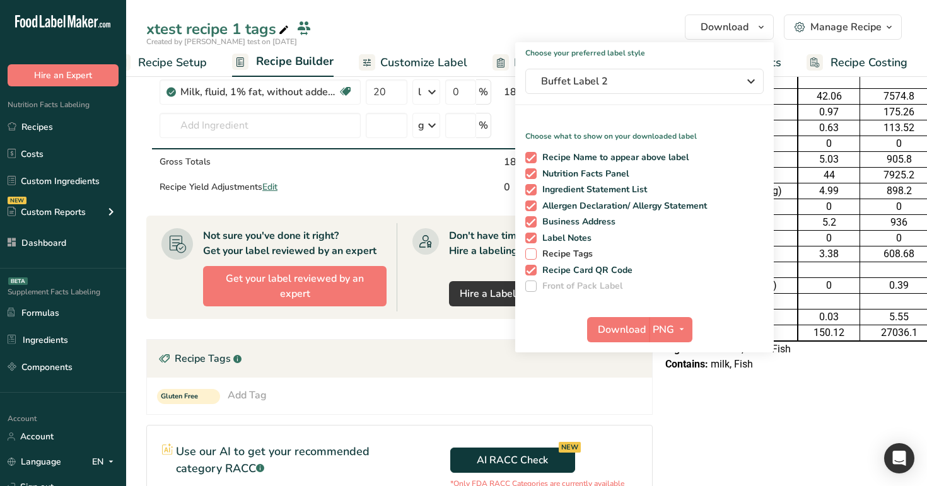
click at [578, 254] on span "Recipe Tags" at bounding box center [565, 253] width 57 height 11
click at [534, 254] on input "Recipe Tags" at bounding box center [529, 254] width 8 height 8
checkbox input "true"
click at [636, 330] on span "Download" at bounding box center [622, 329] width 48 height 15
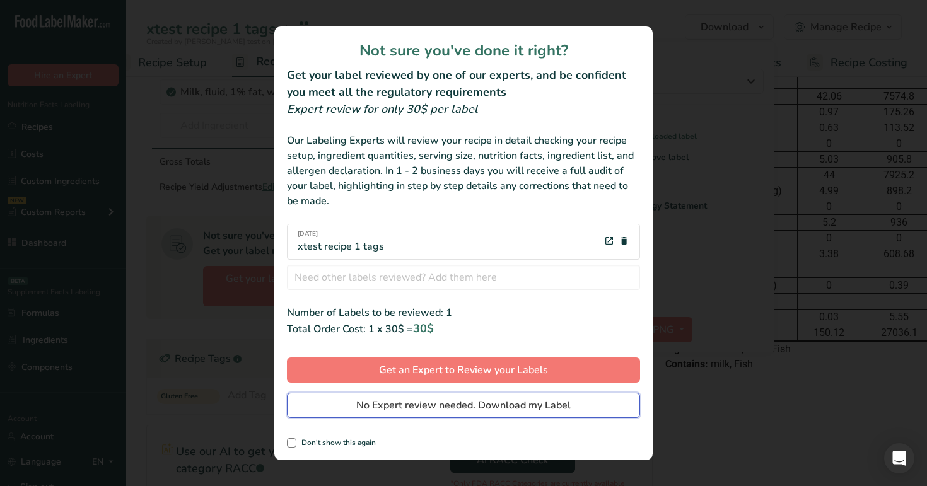
click at [557, 397] on button "No Expert review needed. Download my Label" at bounding box center [463, 405] width 353 height 25
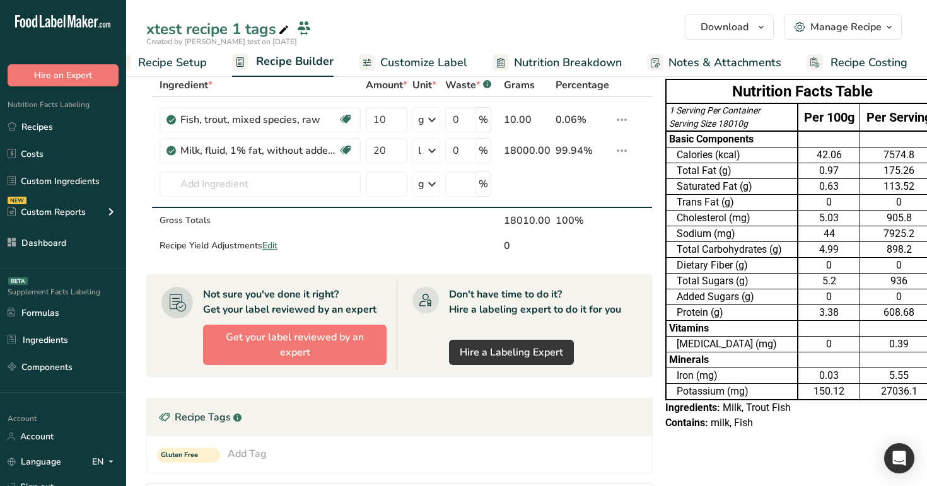
scroll to position [0, 0]
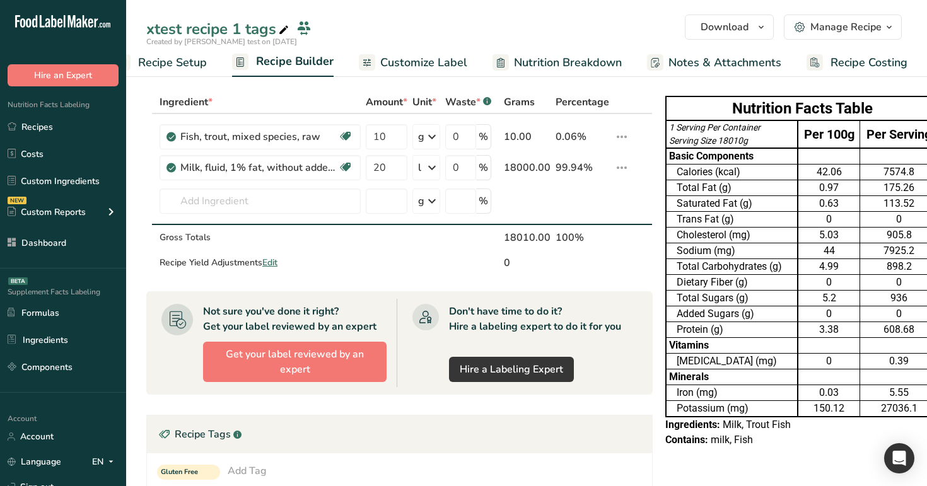
click at [421, 59] on span "Customize Label" at bounding box center [423, 62] width 87 height 17
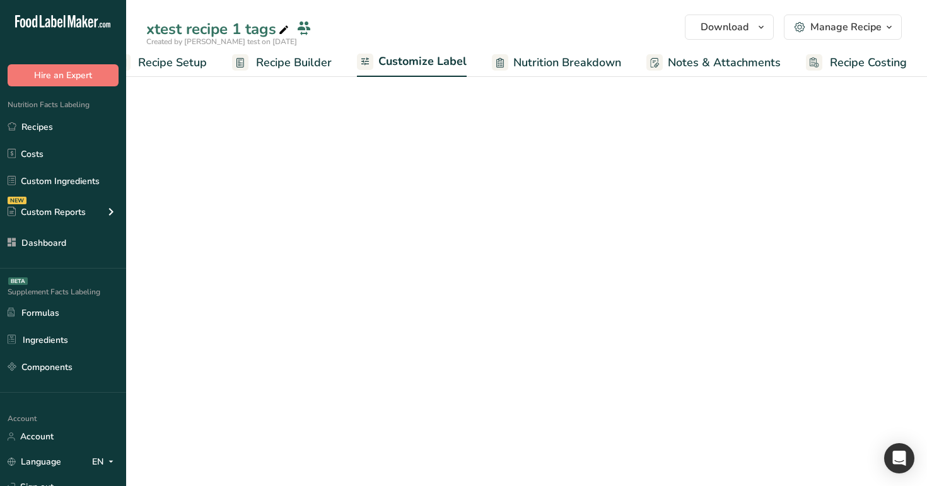
scroll to position [0, 32]
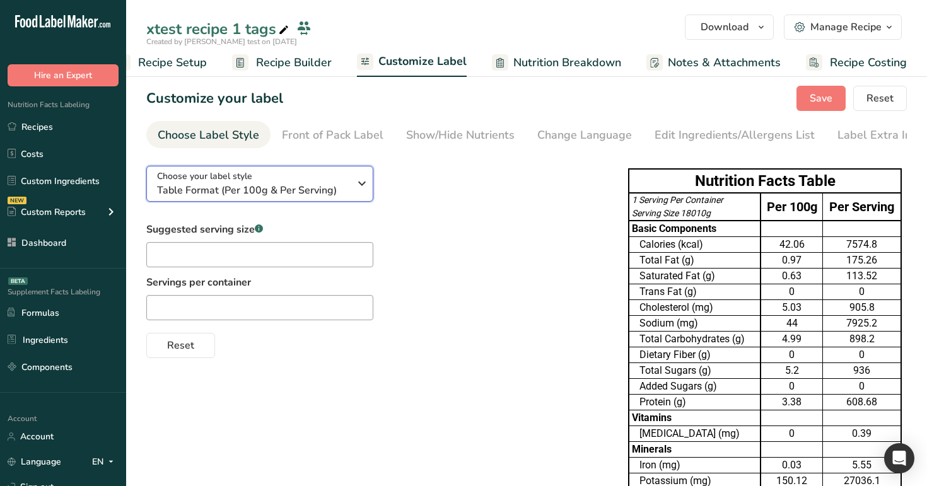
click at [262, 197] on span "Table Format (Per 100g & Per Serving)" at bounding box center [253, 190] width 192 height 15
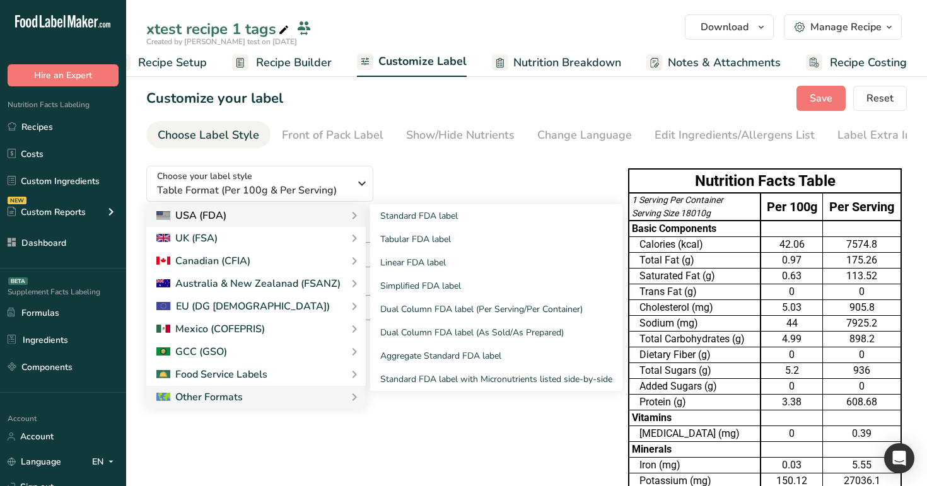
click at [316, 218] on div "USA (FDA)" at bounding box center [255, 215] width 199 height 15
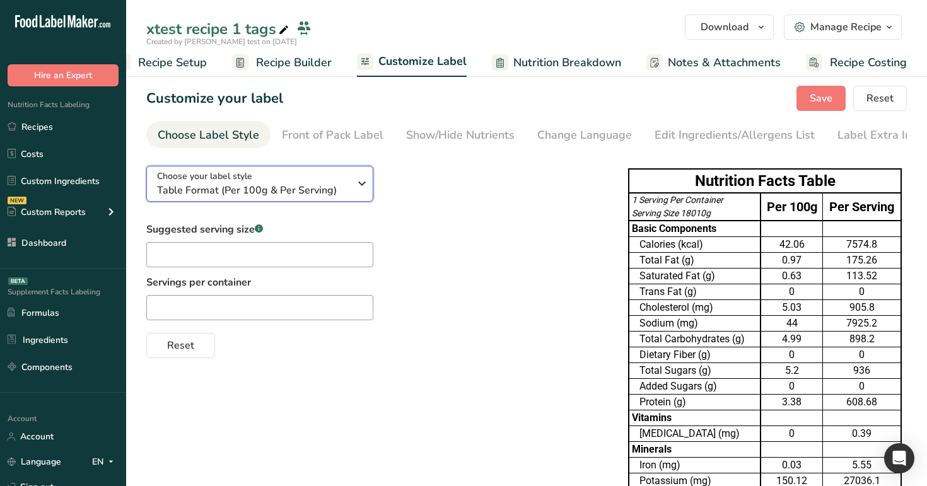
click at [309, 198] on span "Table Format (Per 100g & Per Serving)" at bounding box center [253, 190] width 192 height 15
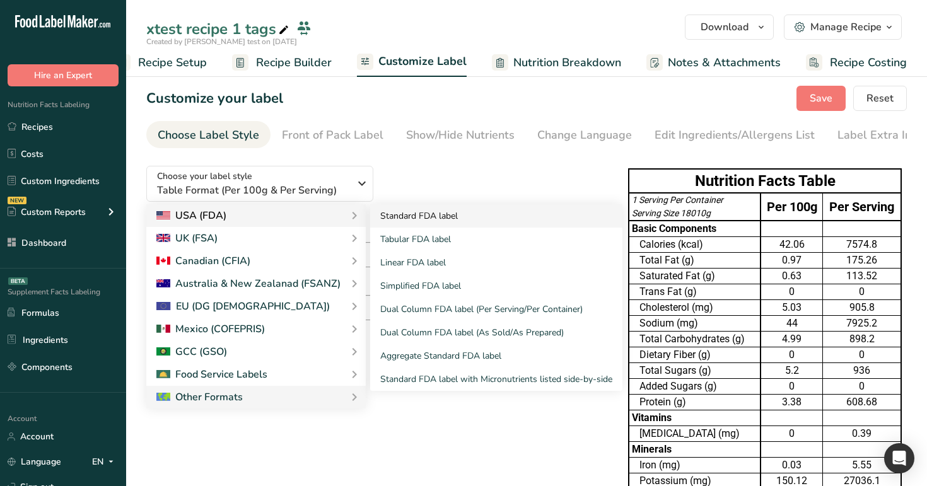
click at [438, 211] on link "Standard FDA label" at bounding box center [496, 215] width 252 height 23
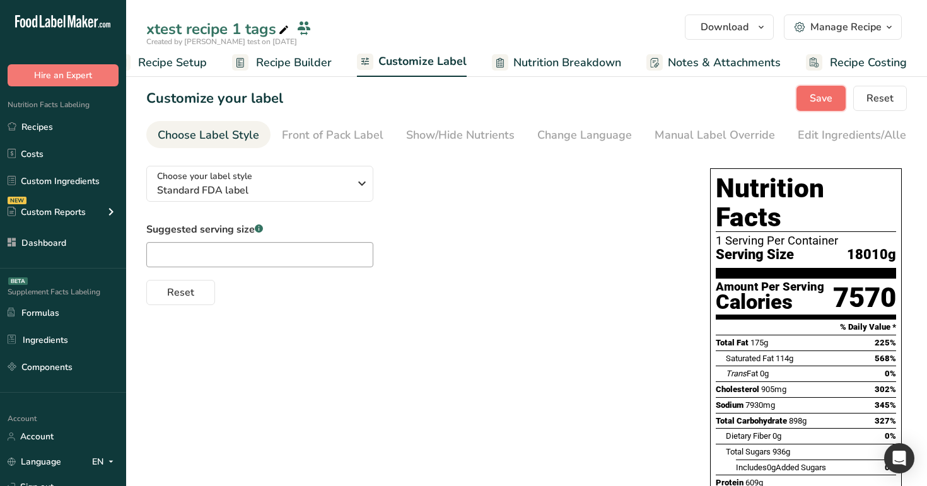
click at [824, 98] on span "Save" at bounding box center [821, 98] width 23 height 15
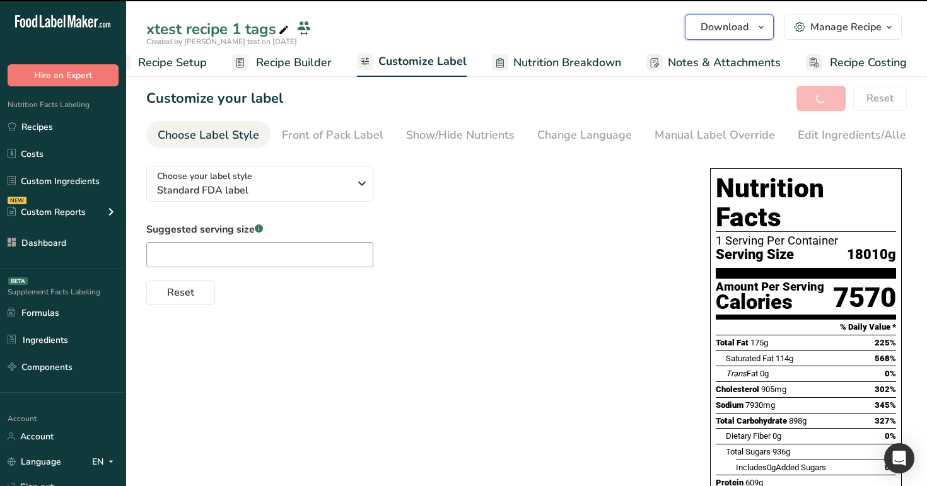
click at [755, 21] on span "button" at bounding box center [761, 27] width 15 height 15
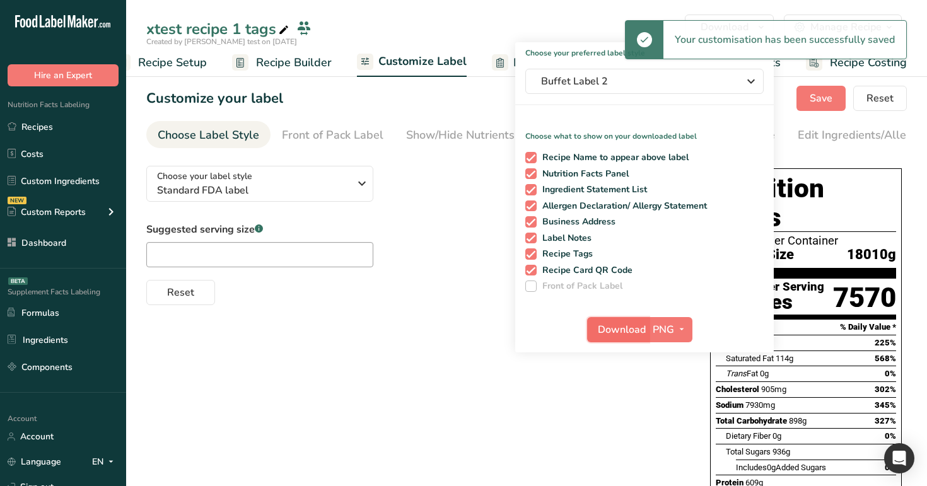
click at [631, 330] on span "Download" at bounding box center [622, 329] width 48 height 15
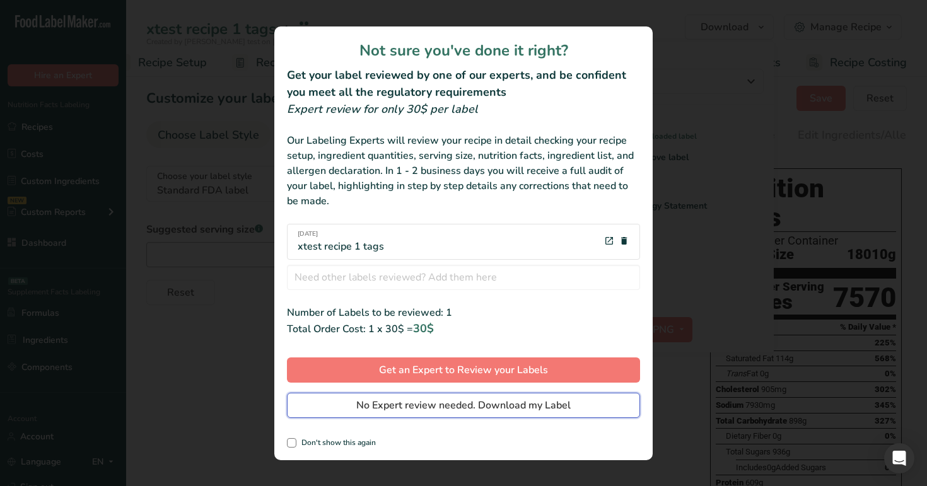
click at [548, 414] on button "No Expert review needed. Download my Label" at bounding box center [463, 405] width 353 height 25
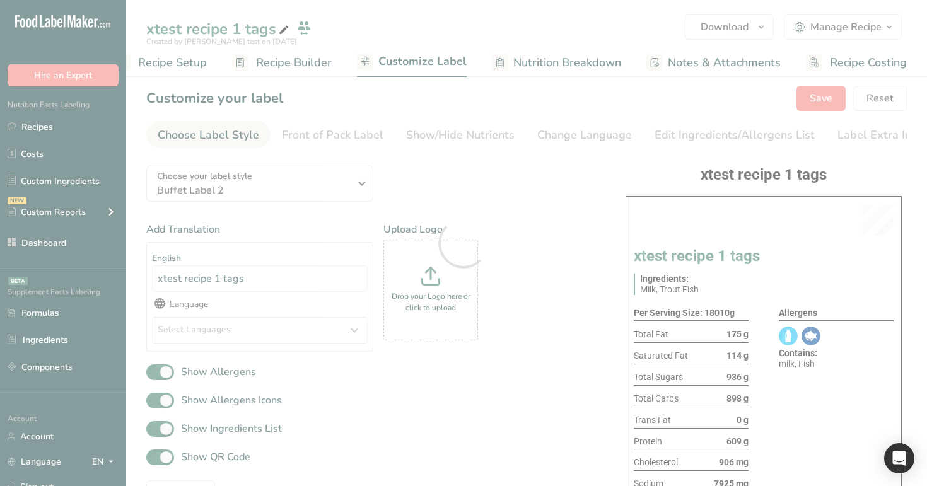
scroll to position [0, 0]
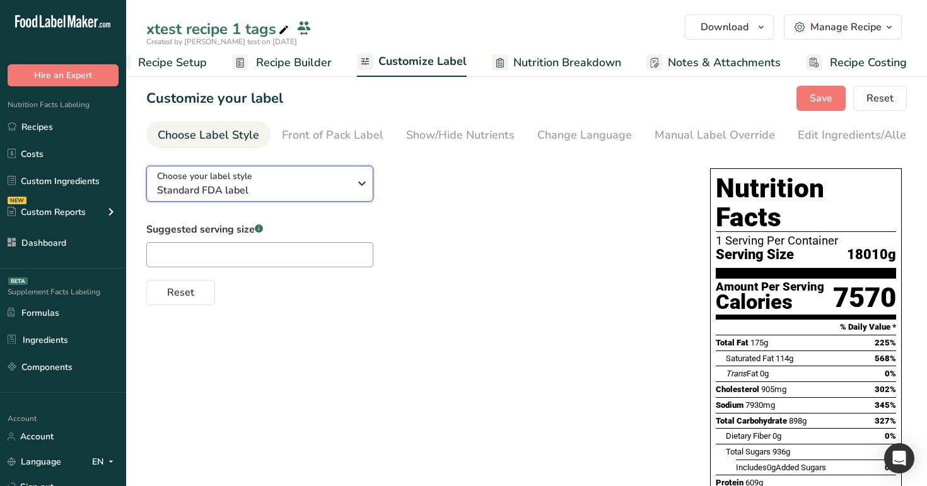
click at [336, 188] on span "Standard FDA label" at bounding box center [253, 190] width 192 height 15
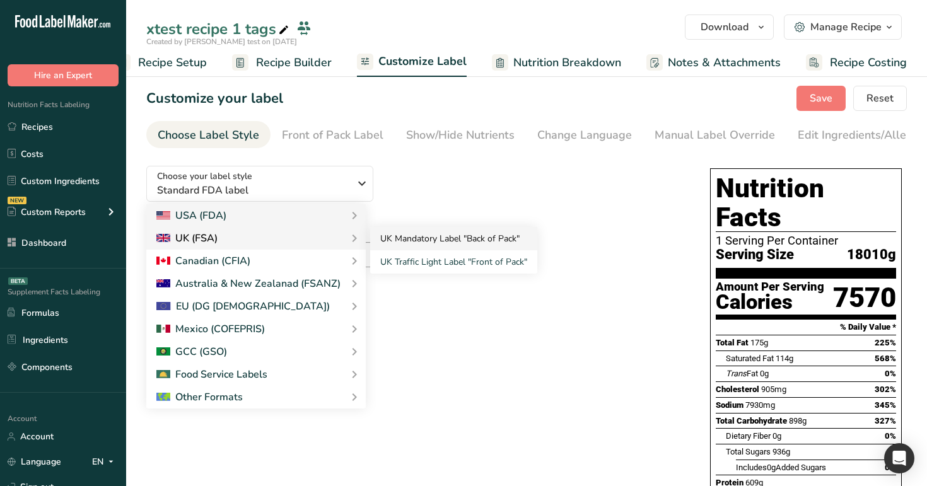
click at [413, 237] on link "UK Mandatory Label "Back of Pack"" at bounding box center [453, 238] width 167 height 23
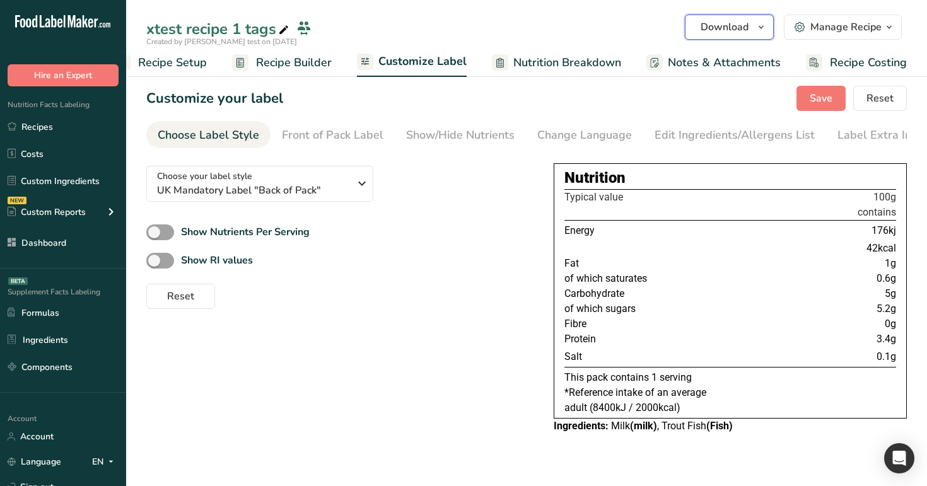
click at [749, 38] on button "Download" at bounding box center [729, 27] width 89 height 25
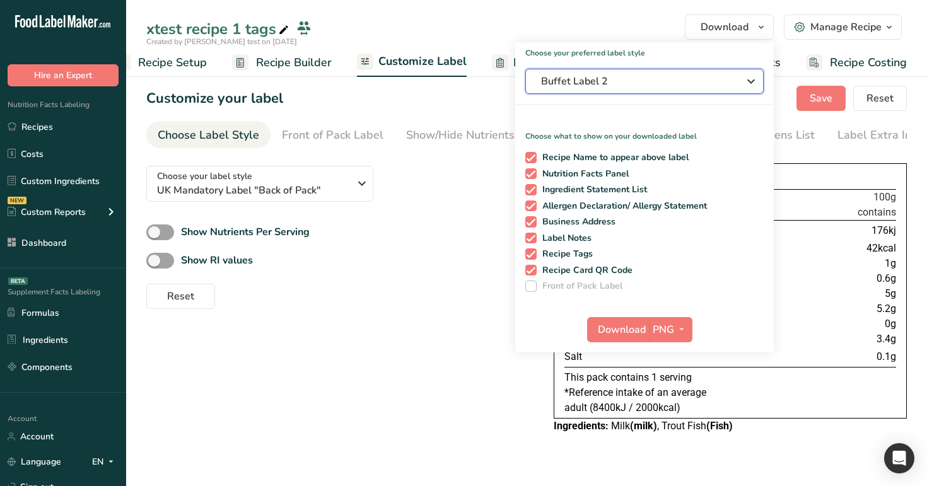
click at [666, 93] on button "Buffet Label 2" at bounding box center [644, 81] width 238 height 25
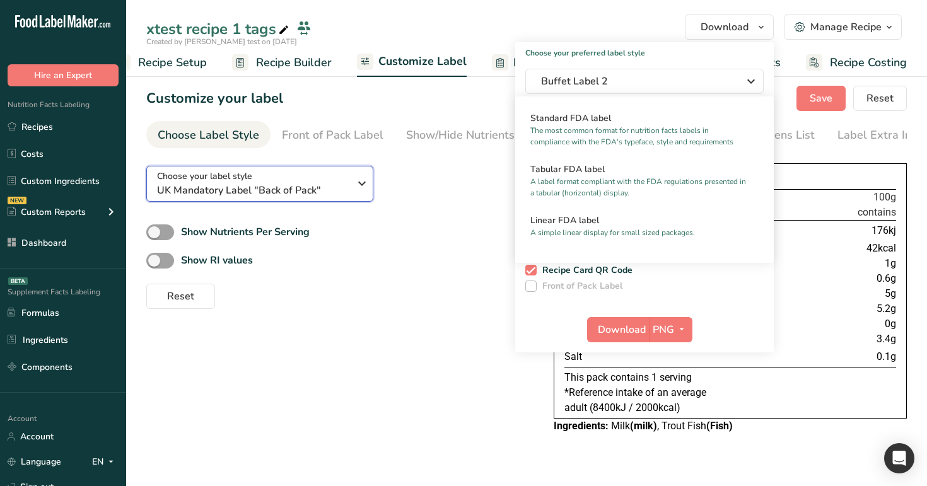
click at [324, 194] on span "UK Mandatory Label "Back of Pack"" at bounding box center [253, 190] width 192 height 15
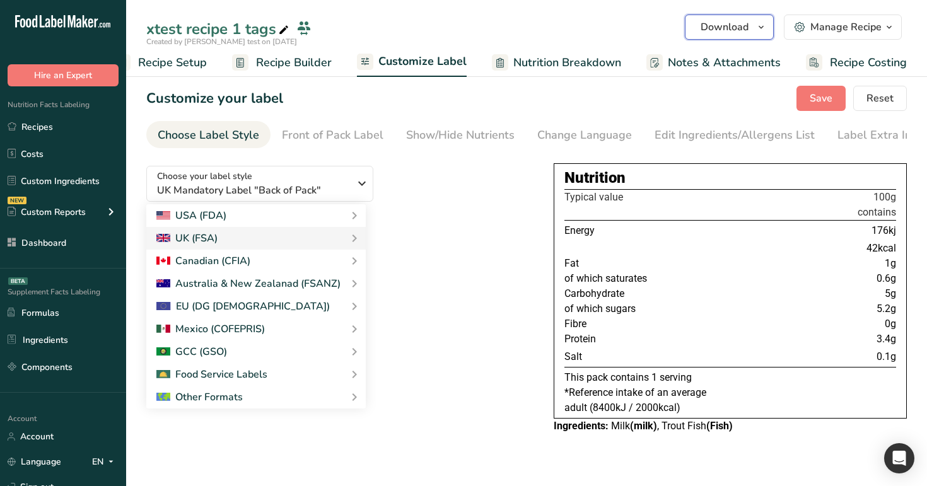
click at [742, 31] on span "Download" at bounding box center [725, 27] width 48 height 15
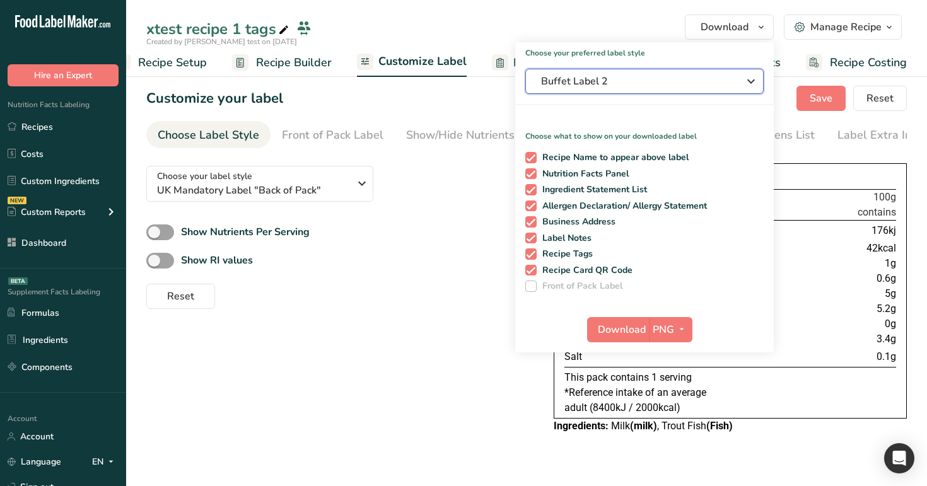
click at [665, 75] on span "Buffet Label 2" at bounding box center [635, 81] width 189 height 15
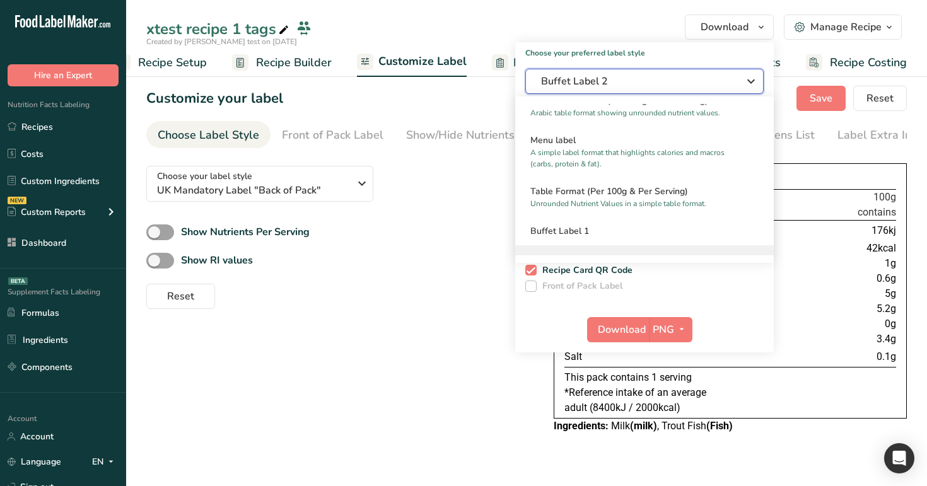
scroll to position [937, 0]
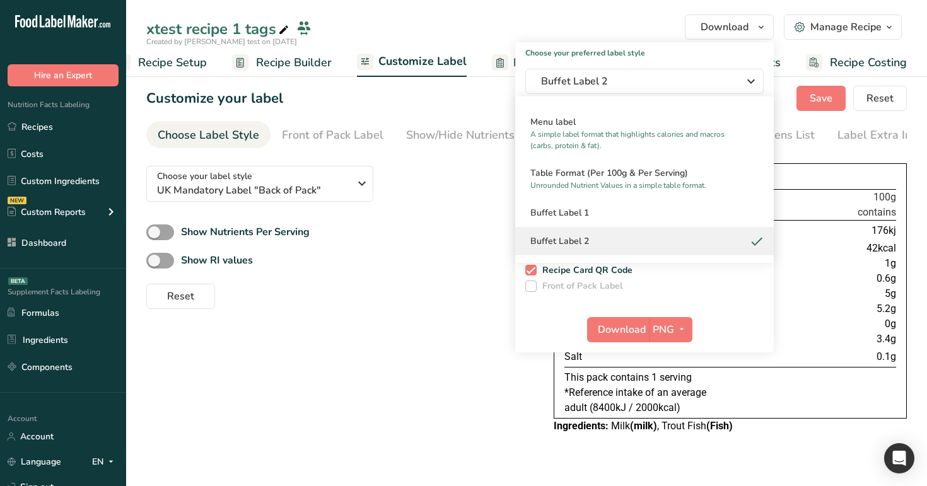
click at [553, 21] on div "xtest recipe 1 tags" at bounding box center [526, 29] width 801 height 23
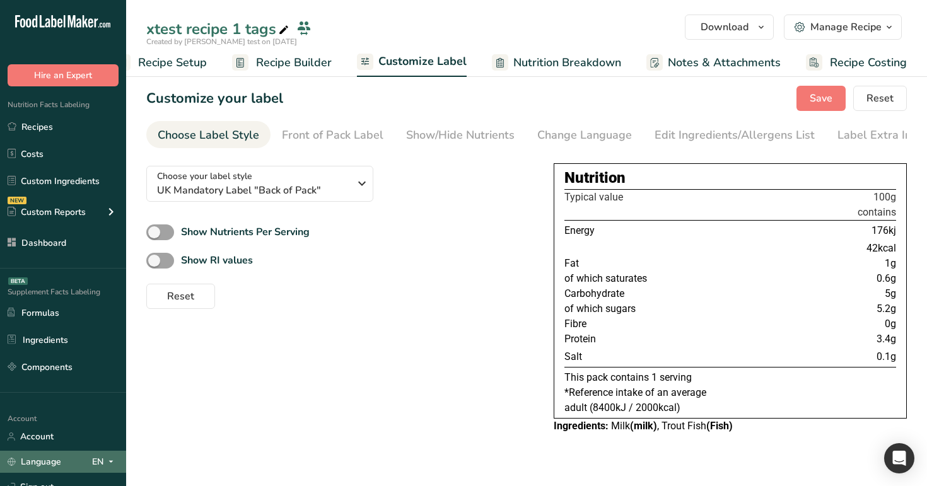
click at [97, 455] on div "EN" at bounding box center [105, 462] width 26 height 15
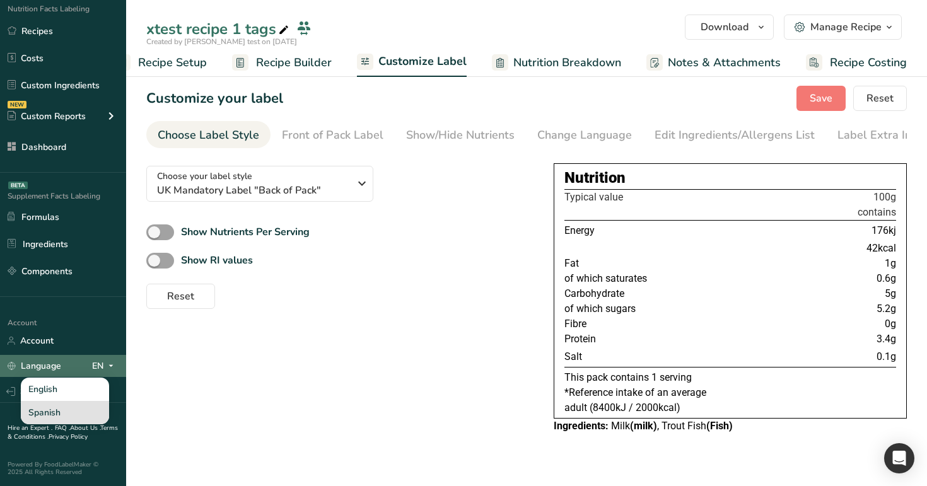
click at [77, 402] on div "Spanish" at bounding box center [65, 412] width 88 height 23
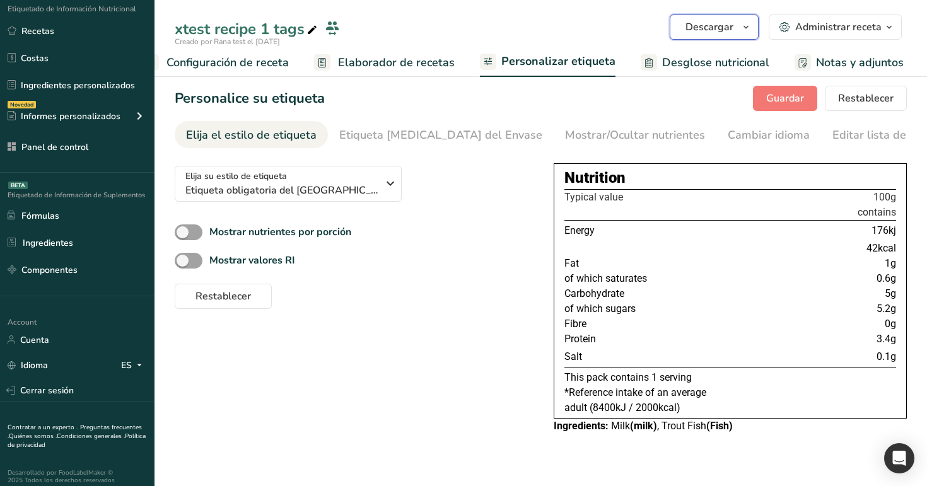
click at [735, 22] on button "Descargar" at bounding box center [714, 27] width 89 height 25
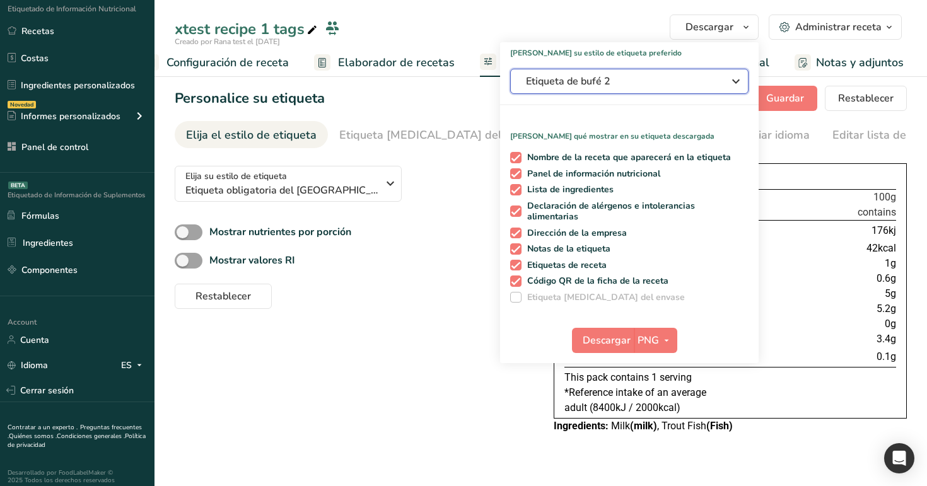
click at [683, 79] on span "Etiqueta de bufé 2" at bounding box center [620, 81] width 189 height 15
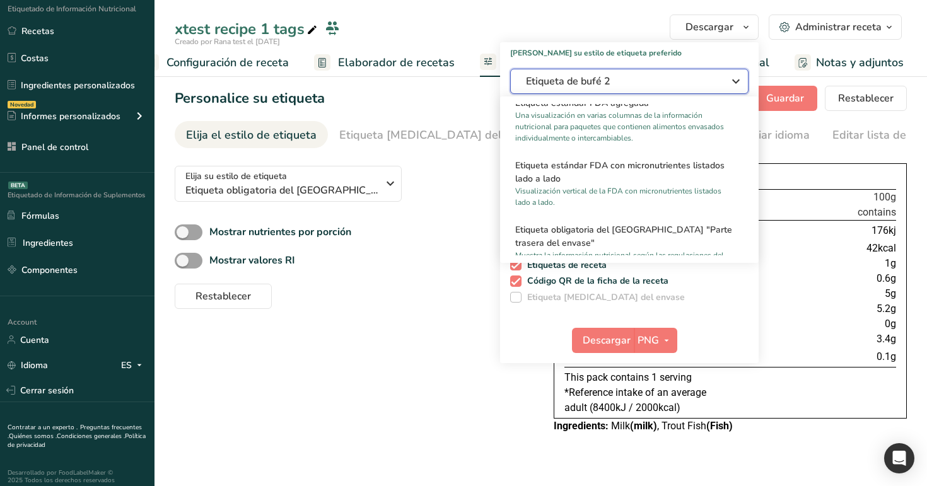
scroll to position [0, 0]
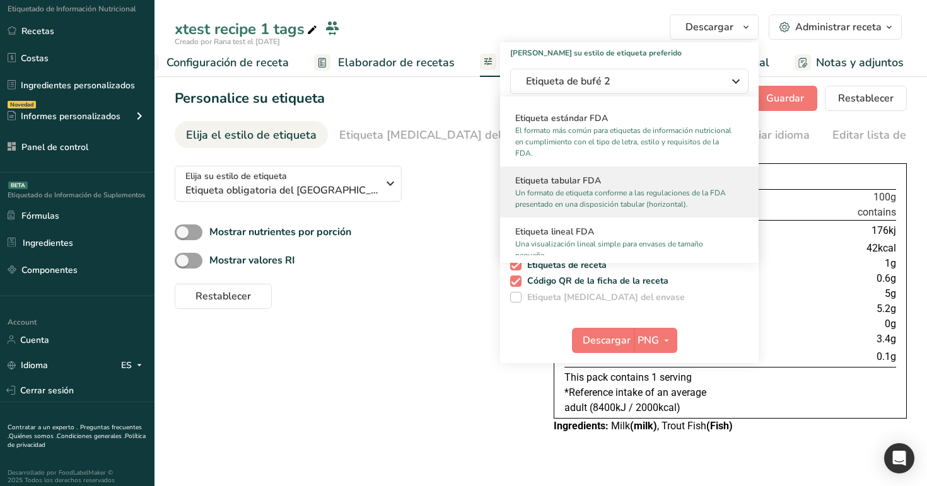
click at [638, 207] on p "Un formato de etiqueta conforme a las regulaciones de la FDA presentado en una …" at bounding box center [623, 198] width 217 height 23
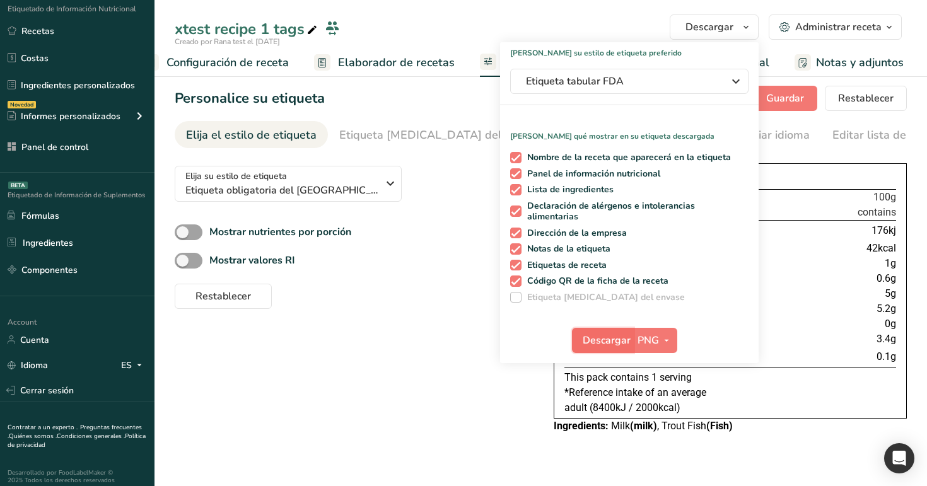
click at [614, 346] on span "Descargar" at bounding box center [607, 340] width 48 height 15
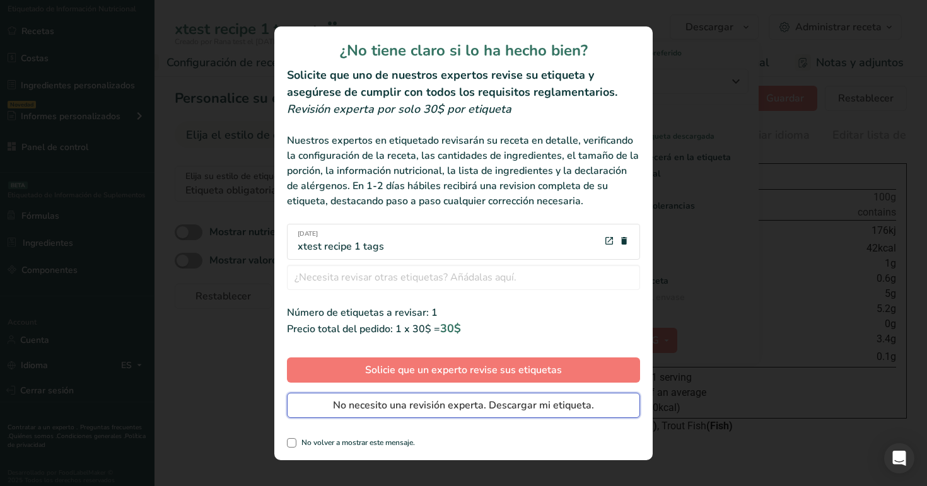
click at [563, 404] on span "No necesito una revisión experta. Descargar mi etiqueta." at bounding box center [463, 405] width 261 height 15
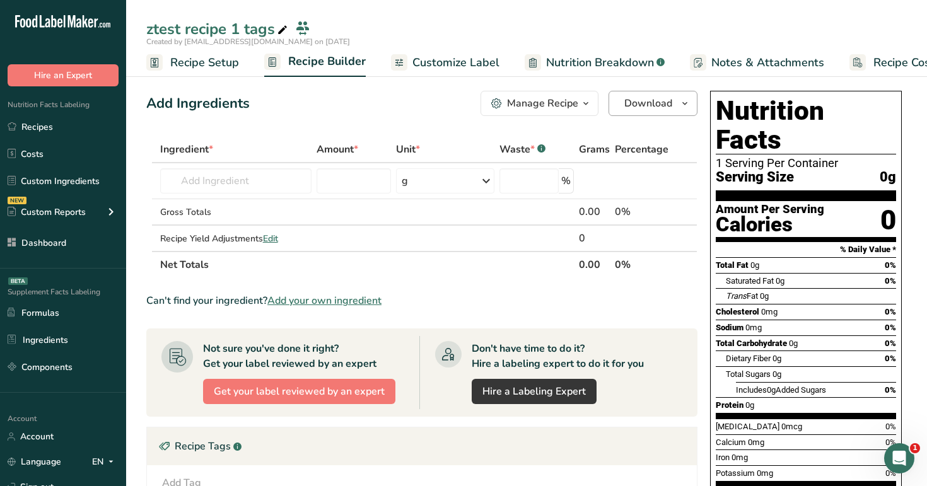
click at [655, 116] on div "Add Ingredients Manage Recipe Delete Recipe Duplicate Recipe Scale Recipe Save …" at bounding box center [425, 412] width 559 height 652
click at [629, 107] on span "Download" at bounding box center [648, 103] width 48 height 15
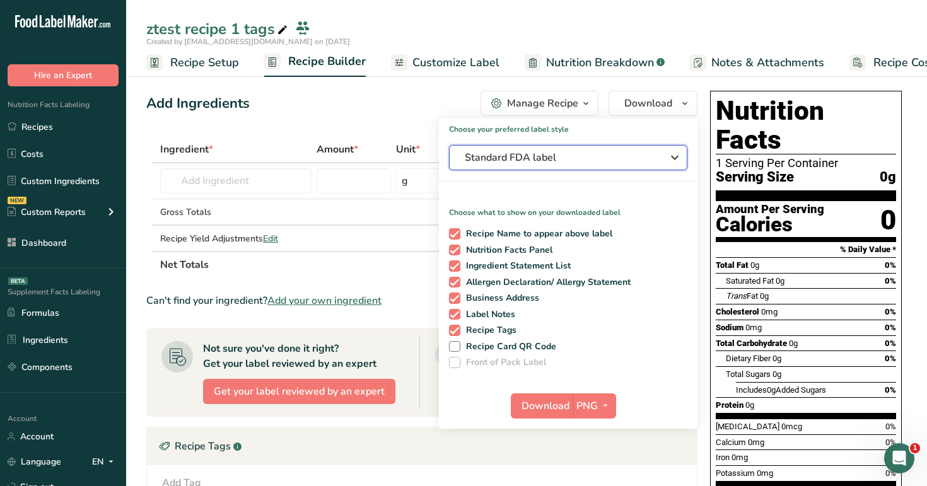
click at [589, 158] on span "Standard FDA label" at bounding box center [559, 157] width 189 height 15
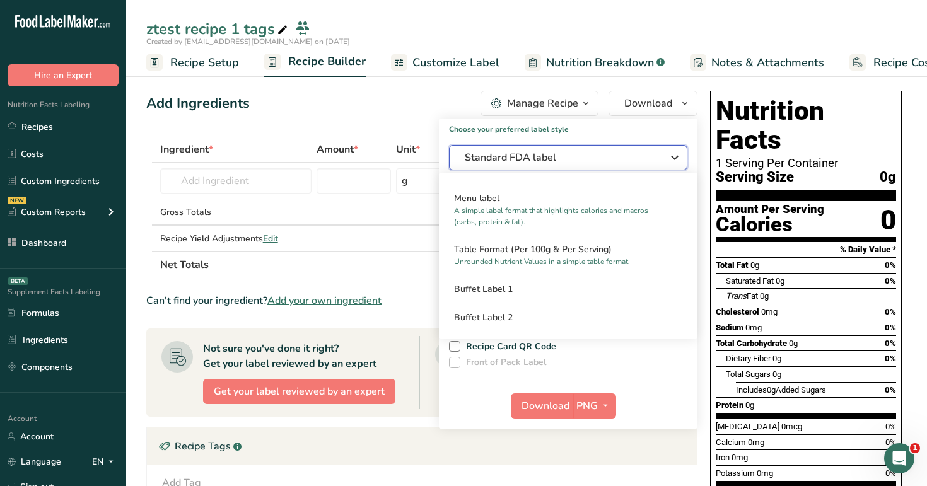
scroll to position [8, 0]
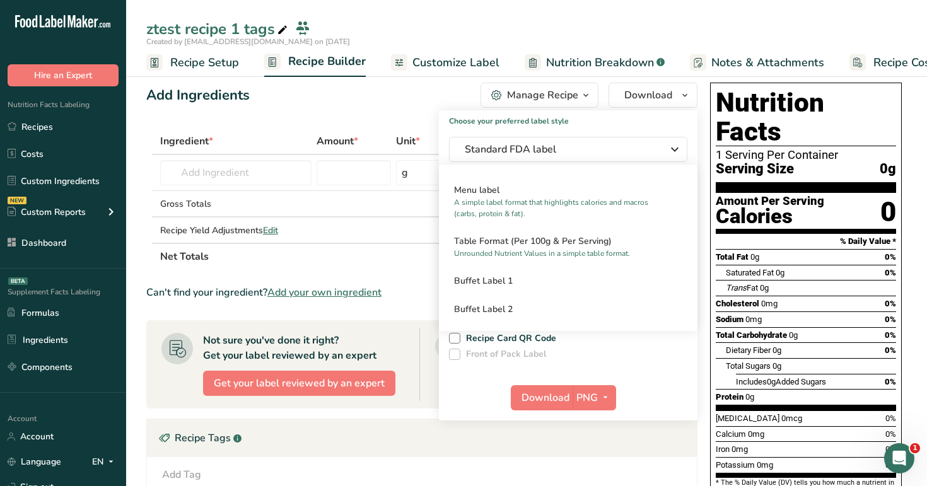
click at [410, 88] on div "Add Ingredients Manage Recipe Delete Recipe Duplicate Recipe Scale Recipe Save …" at bounding box center [421, 95] width 551 height 25
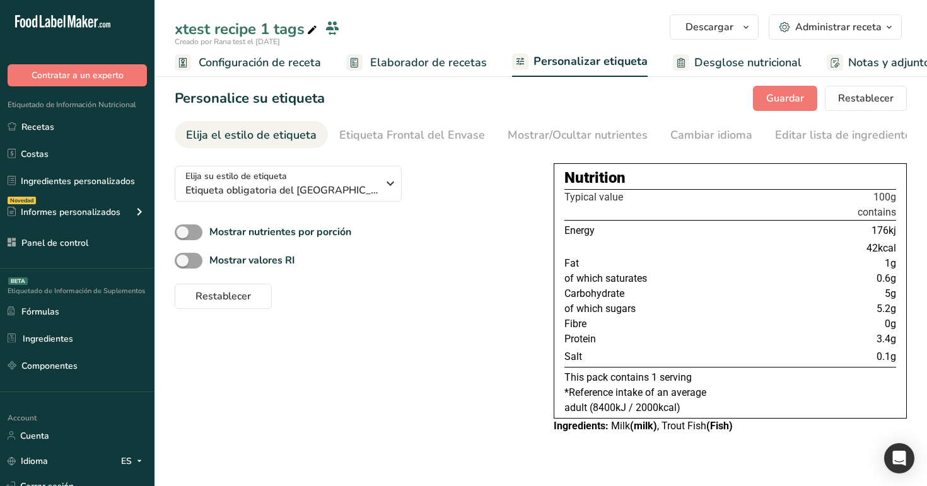
scroll to position [0, 32]
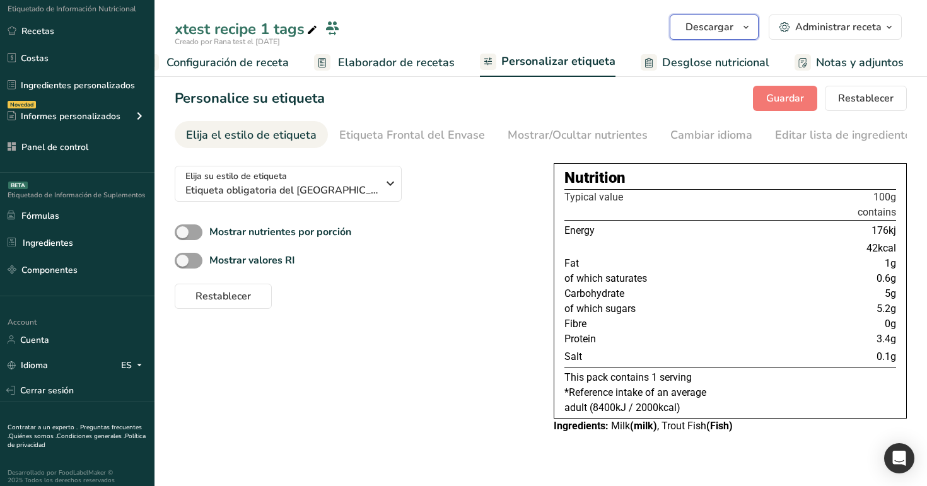
click at [746, 33] on icon "button" at bounding box center [746, 28] width 10 height 16
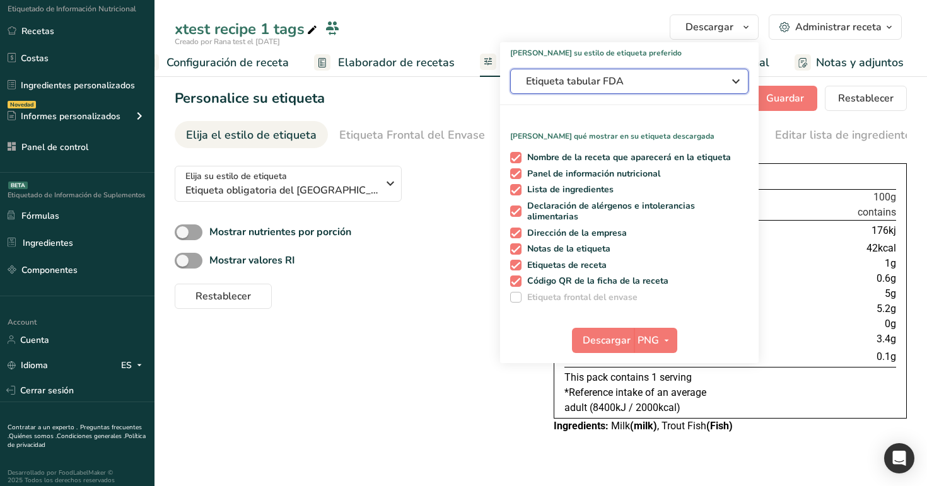
click at [705, 80] on span "Etiqueta tabular FDA" at bounding box center [620, 81] width 189 height 15
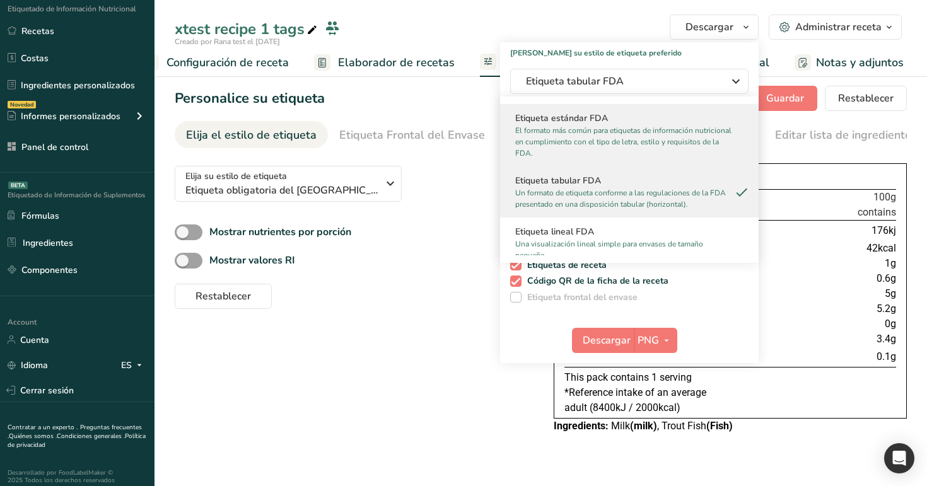
click at [677, 129] on p "El formato más común para etiquetas de información nutricional en cumplimiento …" at bounding box center [623, 142] width 217 height 34
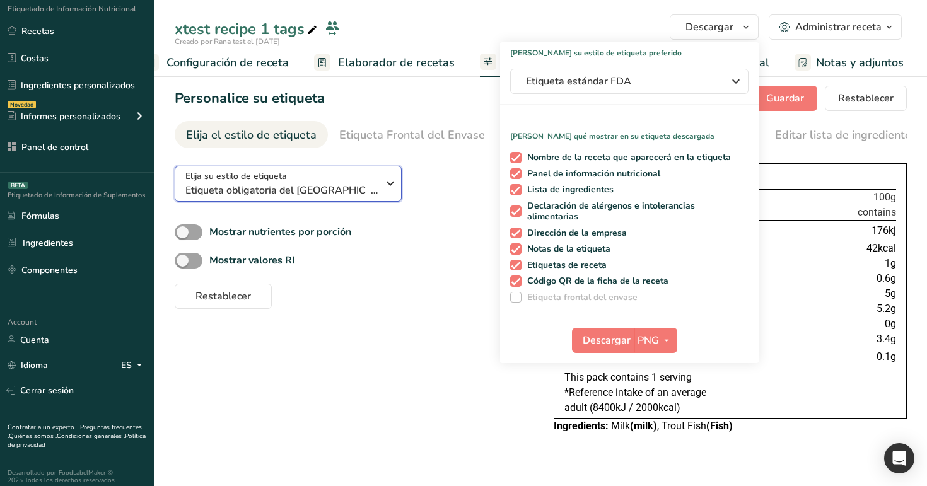
click at [365, 189] on span "Etiqueta obligatoria del [GEOGRAPHIC_DATA] "Parte trasera del envase"" at bounding box center [281, 190] width 192 height 15
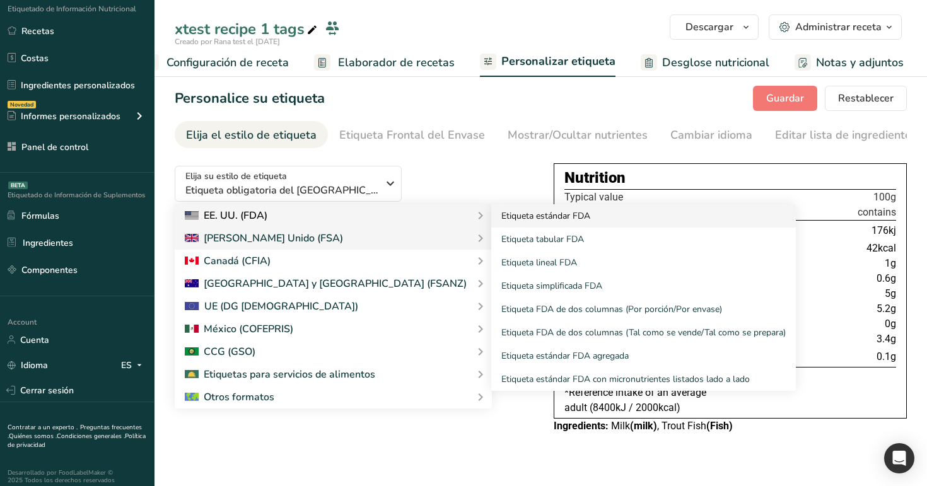
click at [491, 222] on link "Etiqueta estándar FDA" at bounding box center [643, 215] width 305 height 23
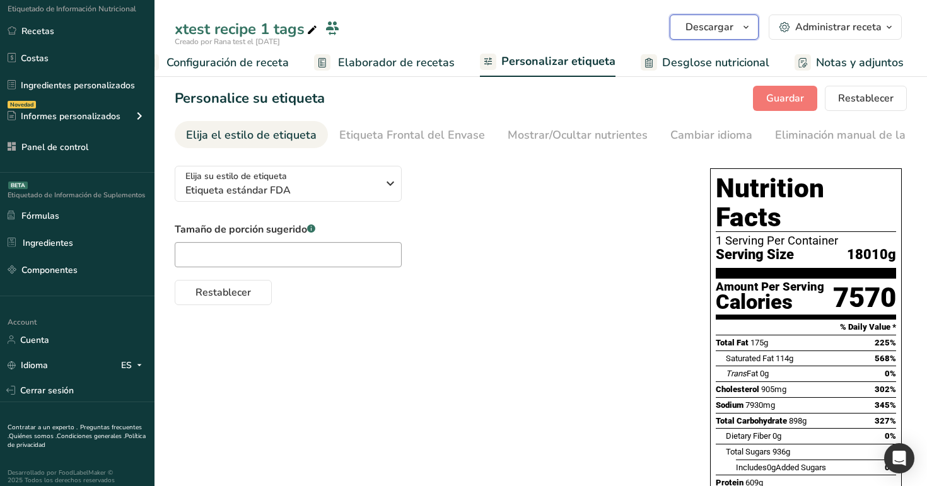
click at [732, 26] on span "Descargar" at bounding box center [710, 27] width 48 height 15
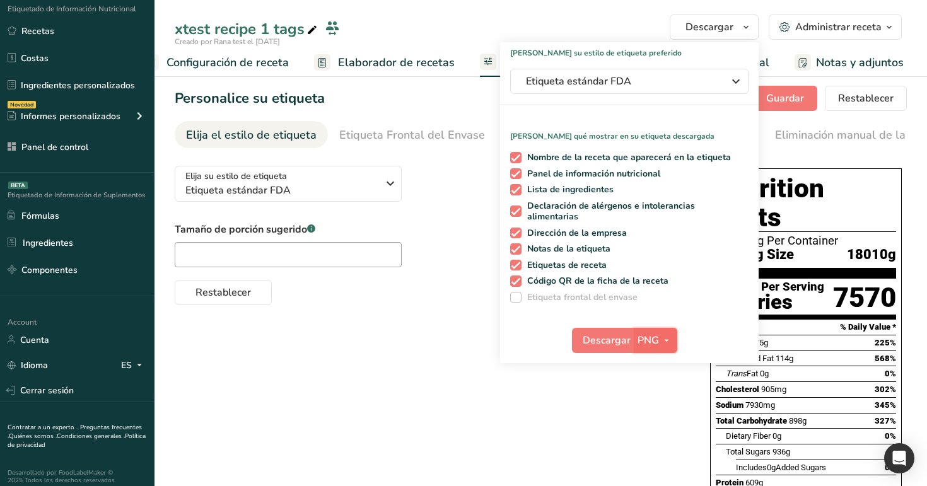
click at [653, 342] on span "PNG" at bounding box center [648, 340] width 21 height 15
click at [612, 341] on span "Descargar" at bounding box center [607, 340] width 48 height 15
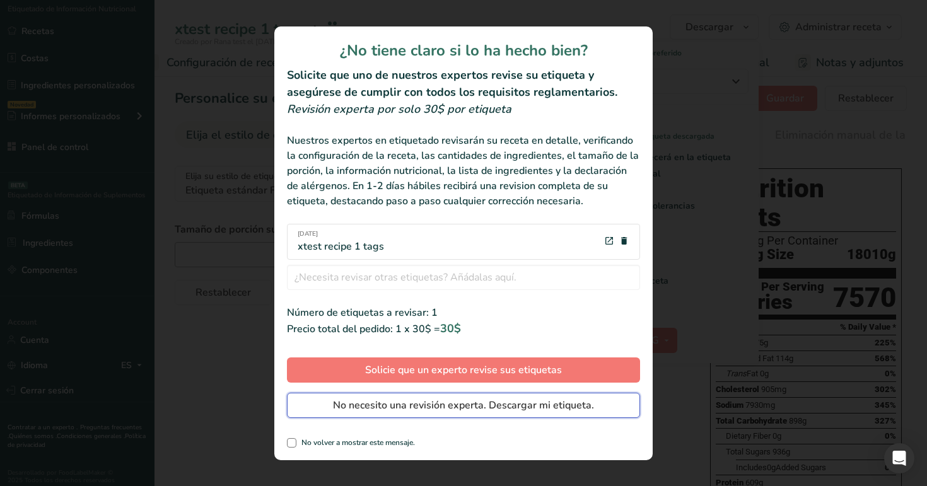
click at [554, 412] on span "No necesito una revisión experta. Descargar mi etiqueta." at bounding box center [463, 405] width 261 height 15
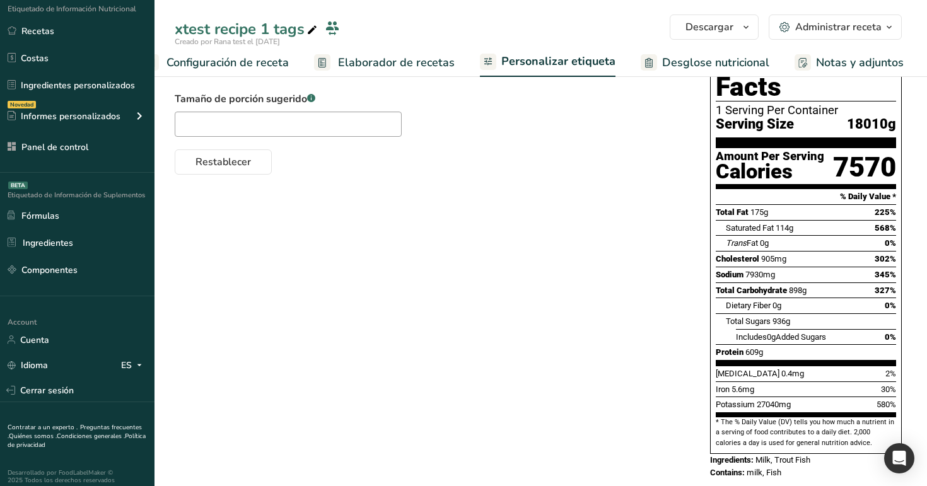
scroll to position [0, 0]
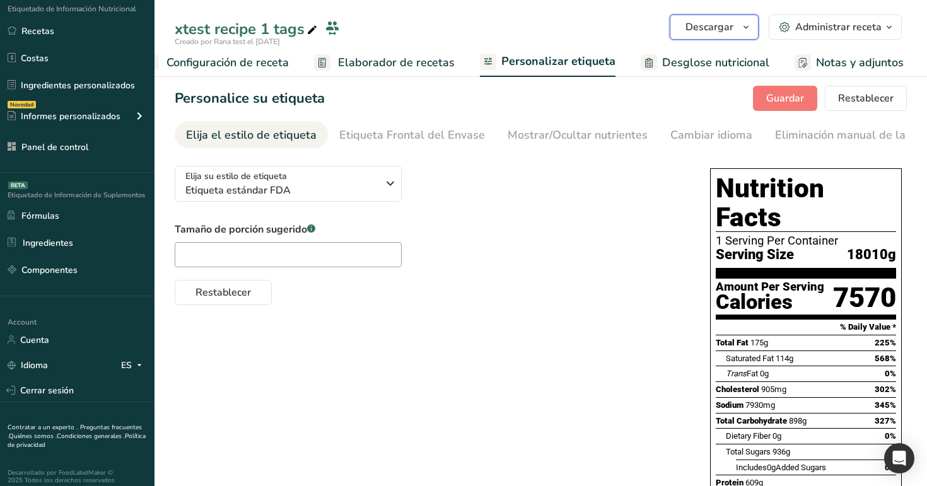
click at [733, 34] on span "Descargar" at bounding box center [710, 27] width 48 height 15
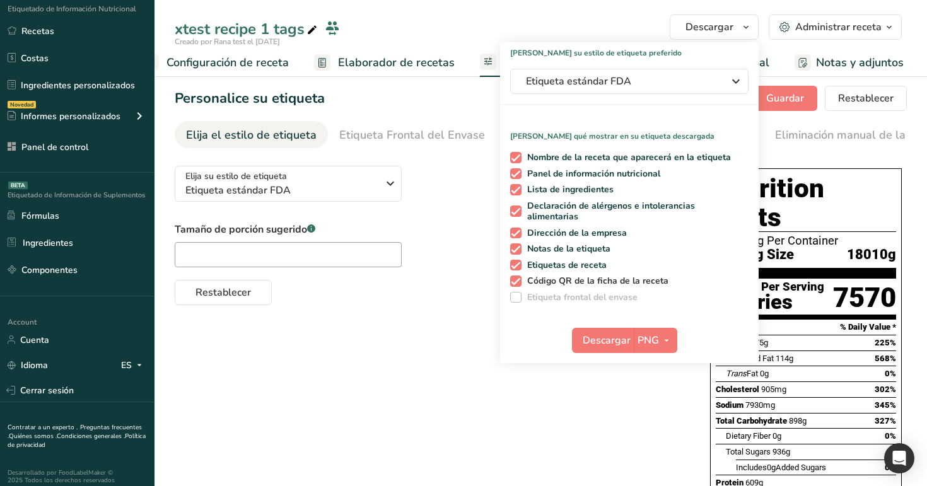
click at [566, 276] on span "Código QR de la ficha de la receta" at bounding box center [596, 281] width 148 height 11
click at [518, 277] on input "Código QR de la ficha de la receta" at bounding box center [514, 281] width 8 height 8
checkbox input "false"
click at [595, 344] on span "Descargar" at bounding box center [607, 340] width 48 height 15
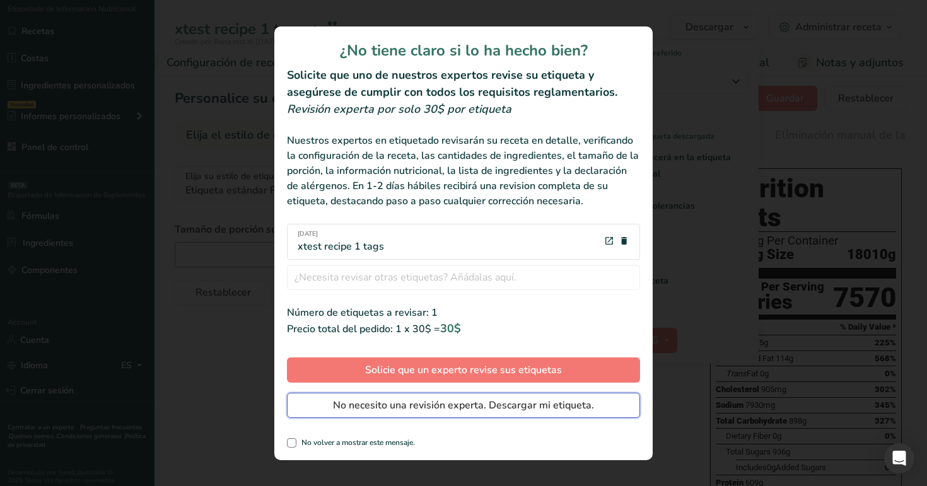
click at [565, 395] on button "No necesito una revisión experta. Descargar mi etiqueta." at bounding box center [463, 405] width 353 height 25
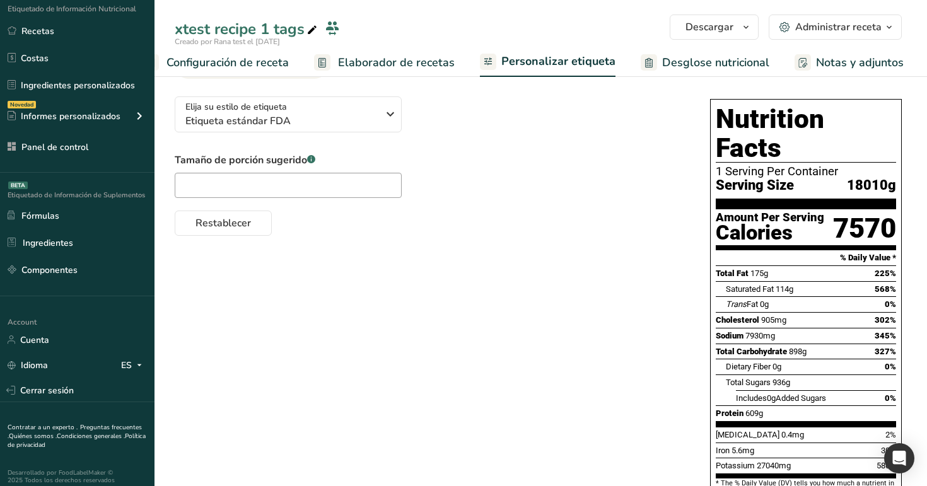
scroll to position [131, 0]
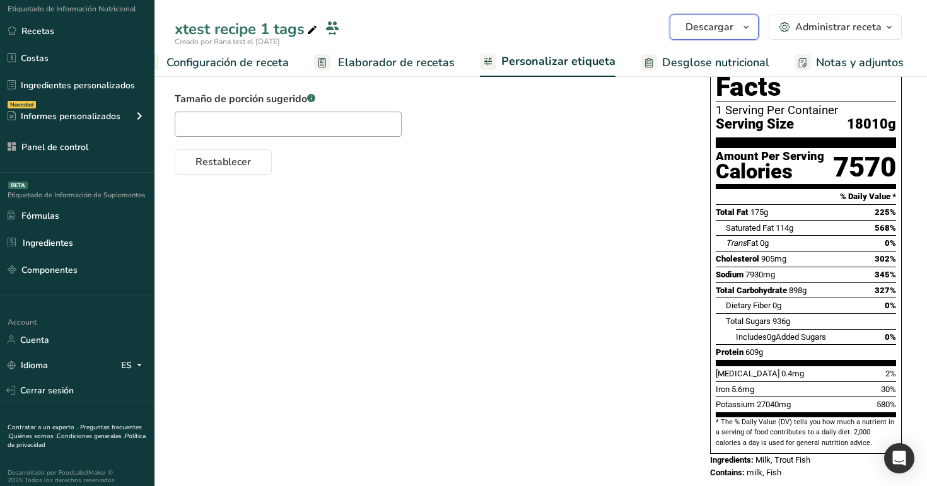
click at [728, 30] on span "Descargar" at bounding box center [710, 27] width 48 height 15
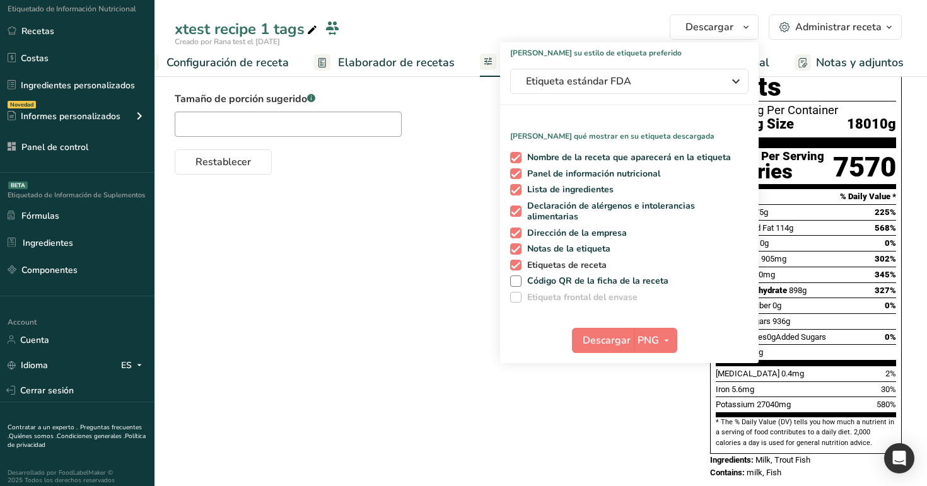
click at [582, 266] on span "Etiquetas de receta" at bounding box center [565, 265] width 86 height 11
click at [518, 266] on input "Etiquetas de receta" at bounding box center [514, 265] width 8 height 8
checkbox input "false"
click at [602, 339] on span "Descargar" at bounding box center [607, 340] width 48 height 15
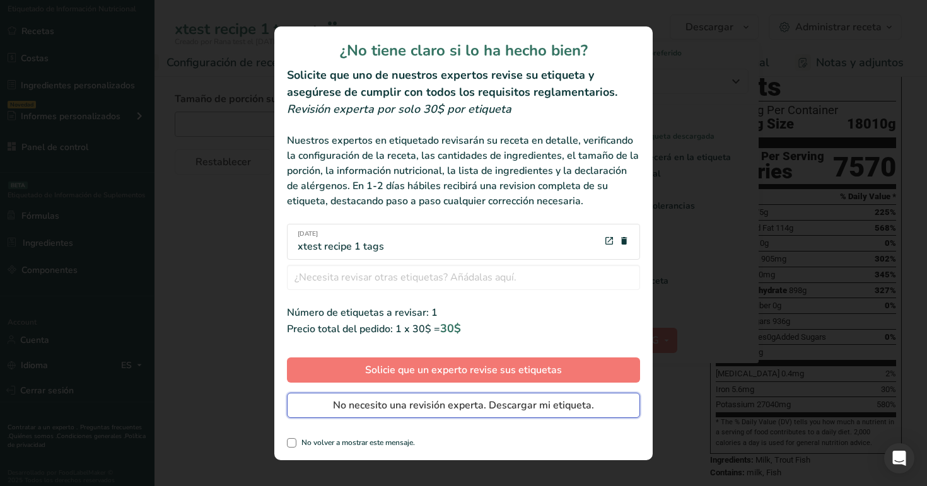
click at [585, 411] on span "No necesito una revisión experta. Descargar mi etiqueta." at bounding box center [463, 405] width 261 height 15
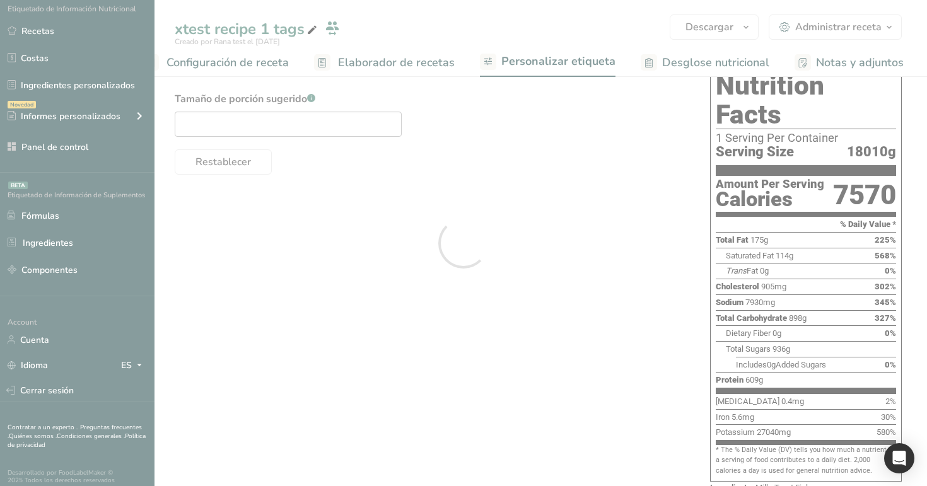
scroll to position [0, 0]
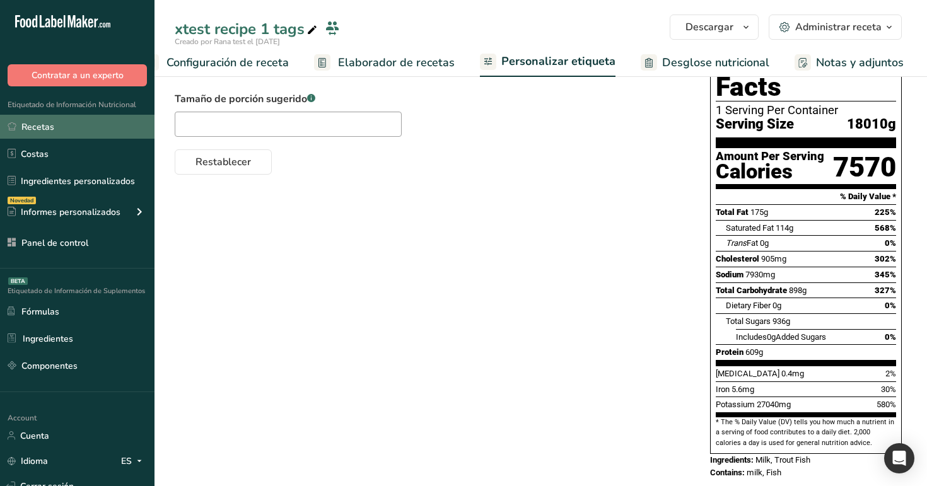
click at [54, 124] on link "Recetas" at bounding box center [77, 127] width 155 height 24
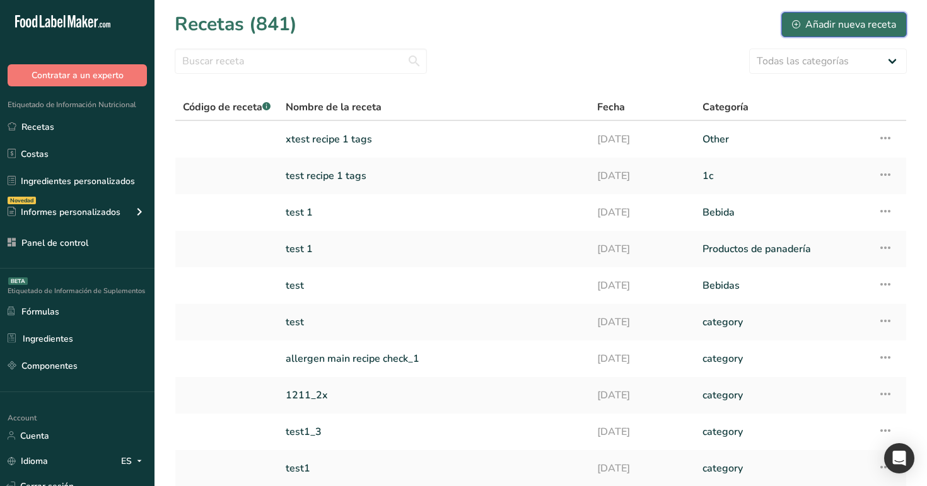
click at [805, 28] on div "Añadir nueva receta" at bounding box center [844, 24] width 104 height 15
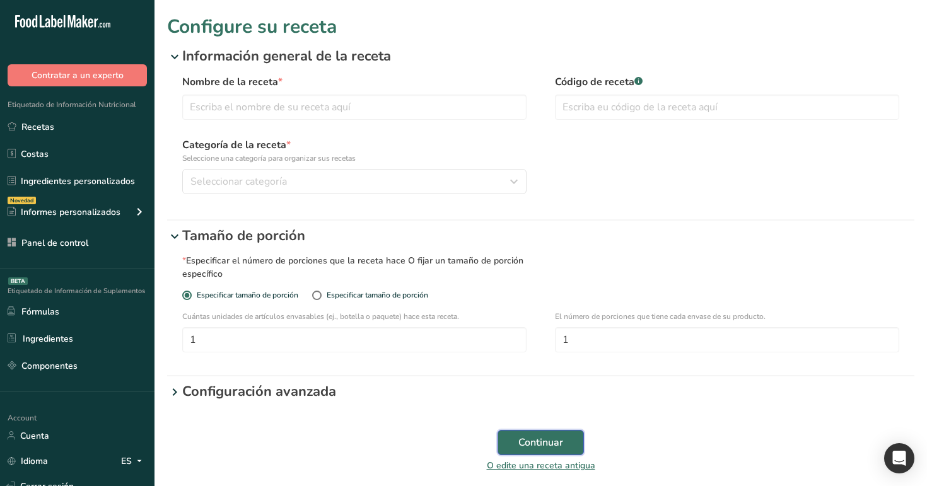
click at [537, 448] on span "Continuar" at bounding box center [540, 442] width 45 height 15
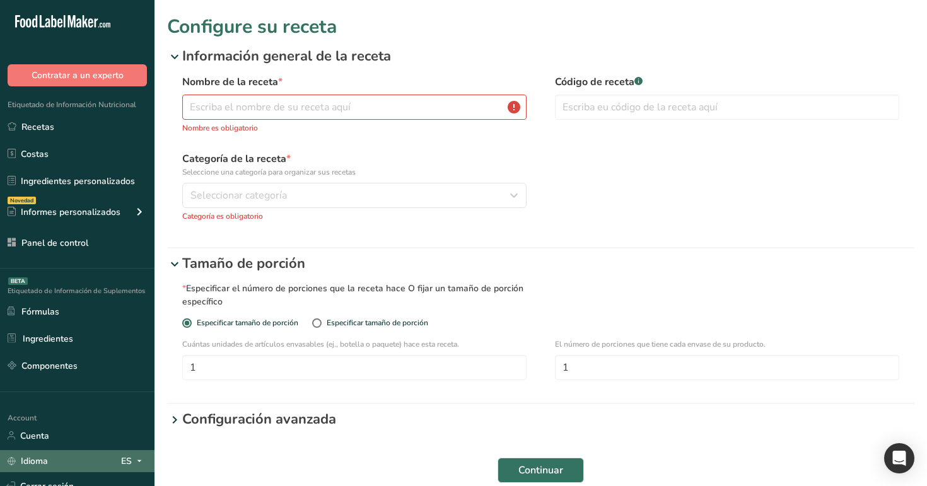
click at [126, 455] on div "ES" at bounding box center [134, 460] width 26 height 15
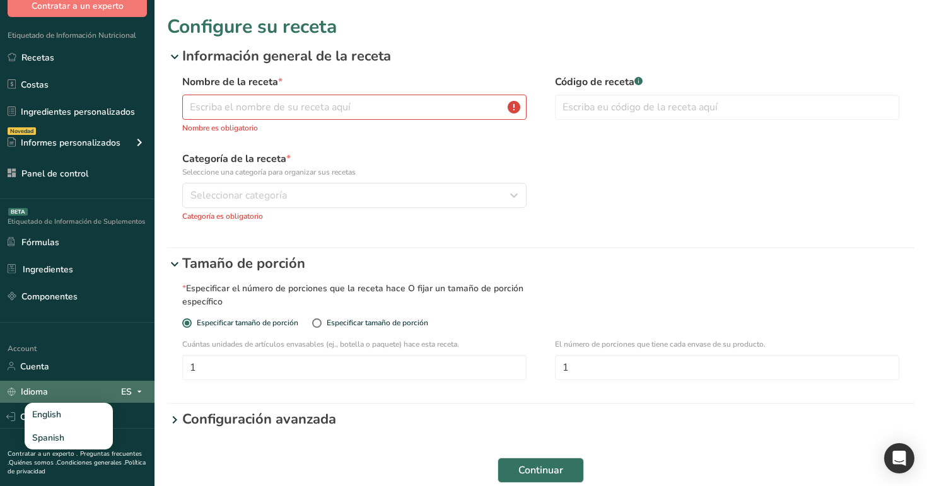
scroll to position [90, 0]
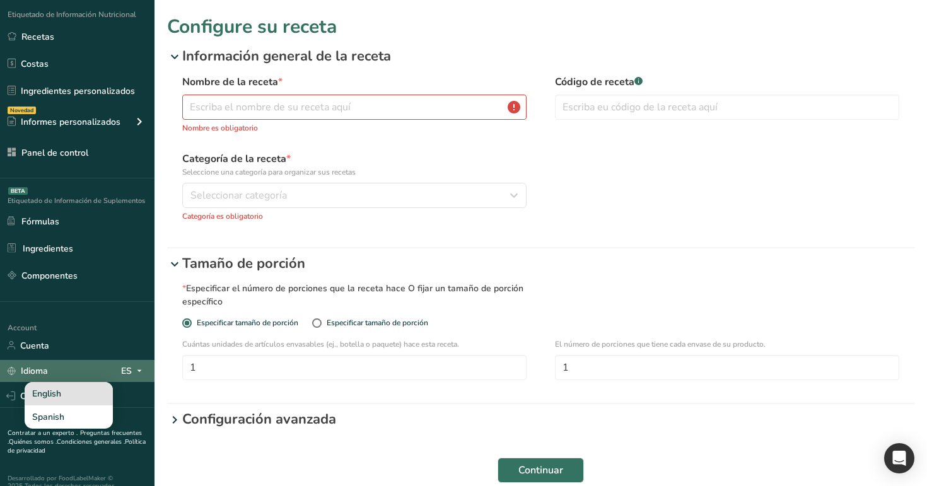
click at [66, 395] on div "English" at bounding box center [69, 393] width 88 height 23
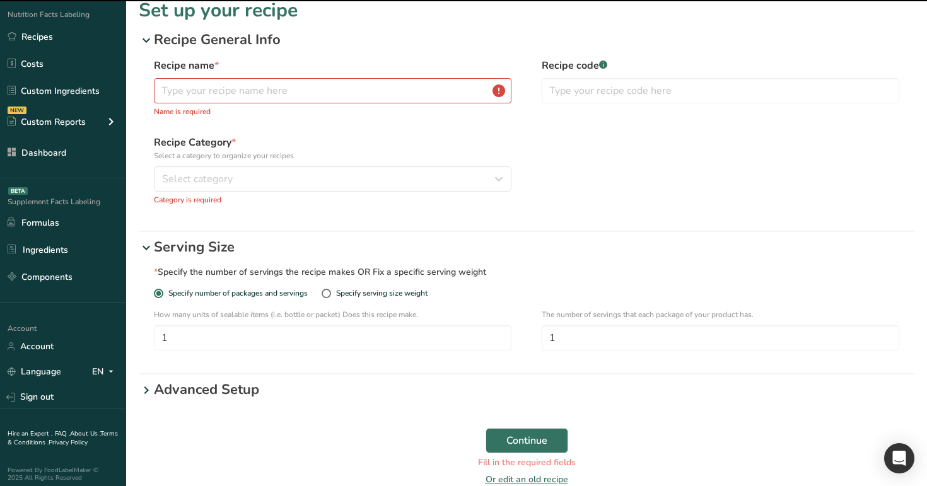
scroll to position [18, 0]
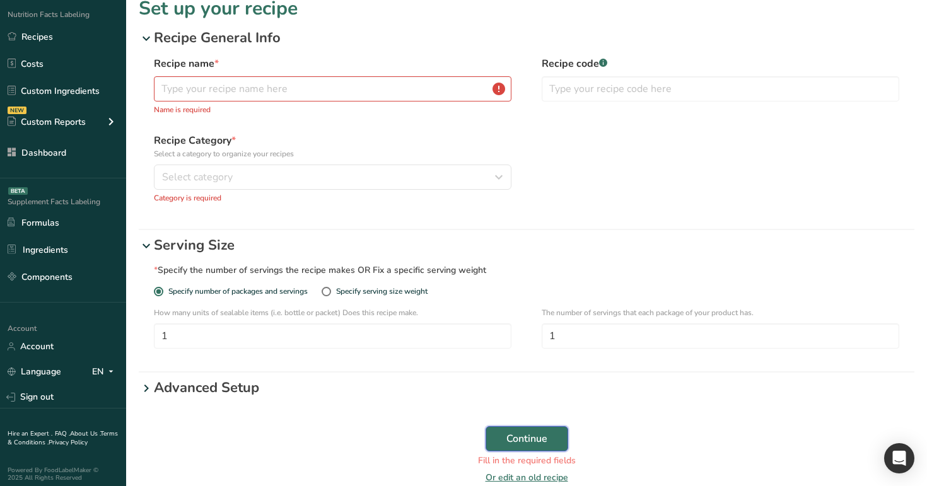
click at [548, 437] on button "Continue" at bounding box center [527, 438] width 83 height 25
